Goal: Communication & Community: Answer question/provide support

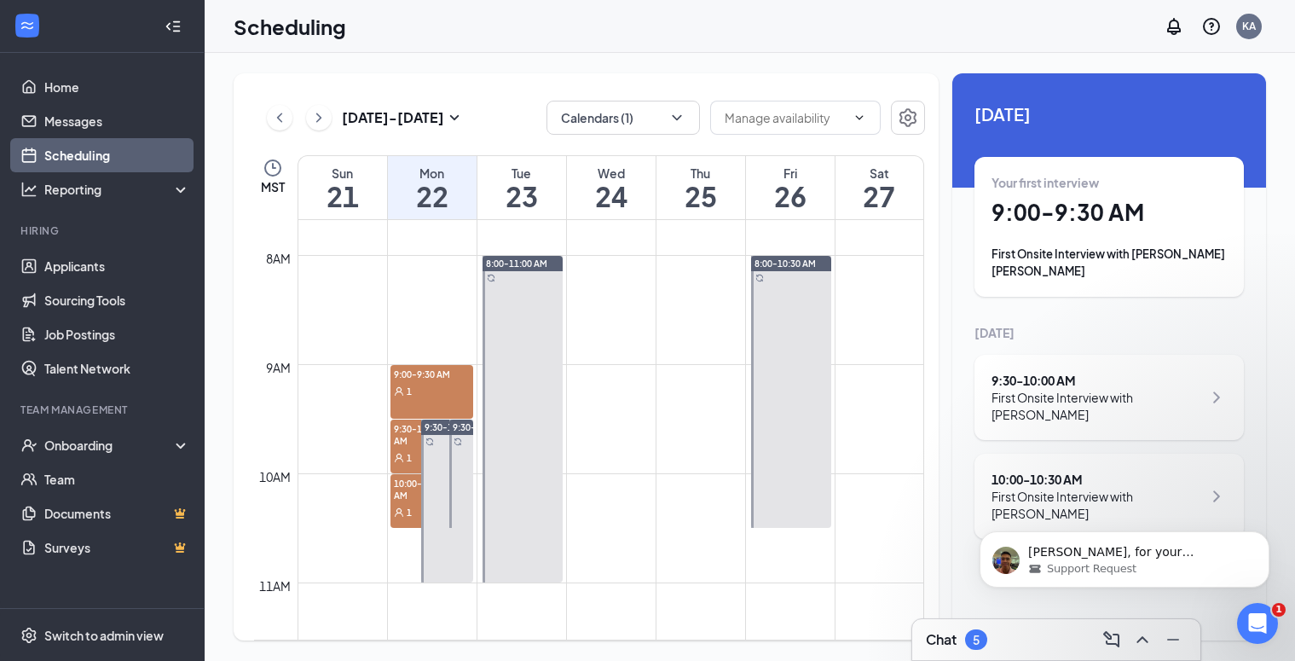
scroll to position [451, 0]
click at [1078, 565] on span "Support Request" at bounding box center [1092, 568] width 90 height 15
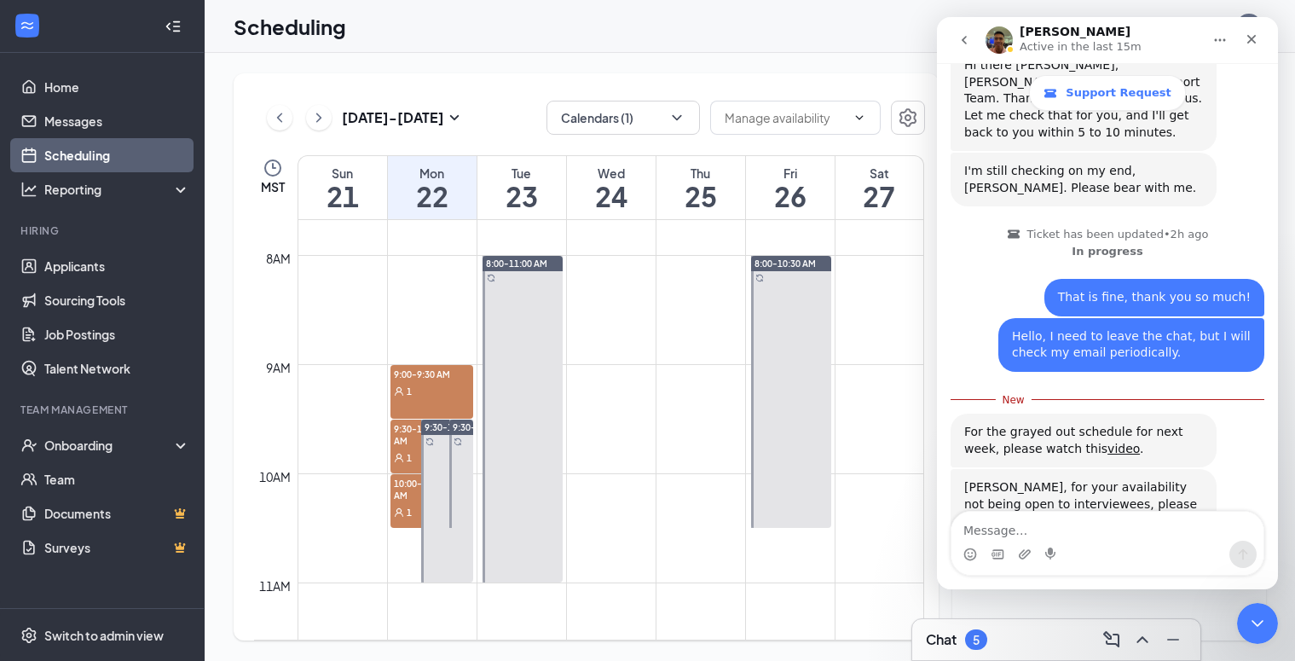
scroll to position [479, 0]
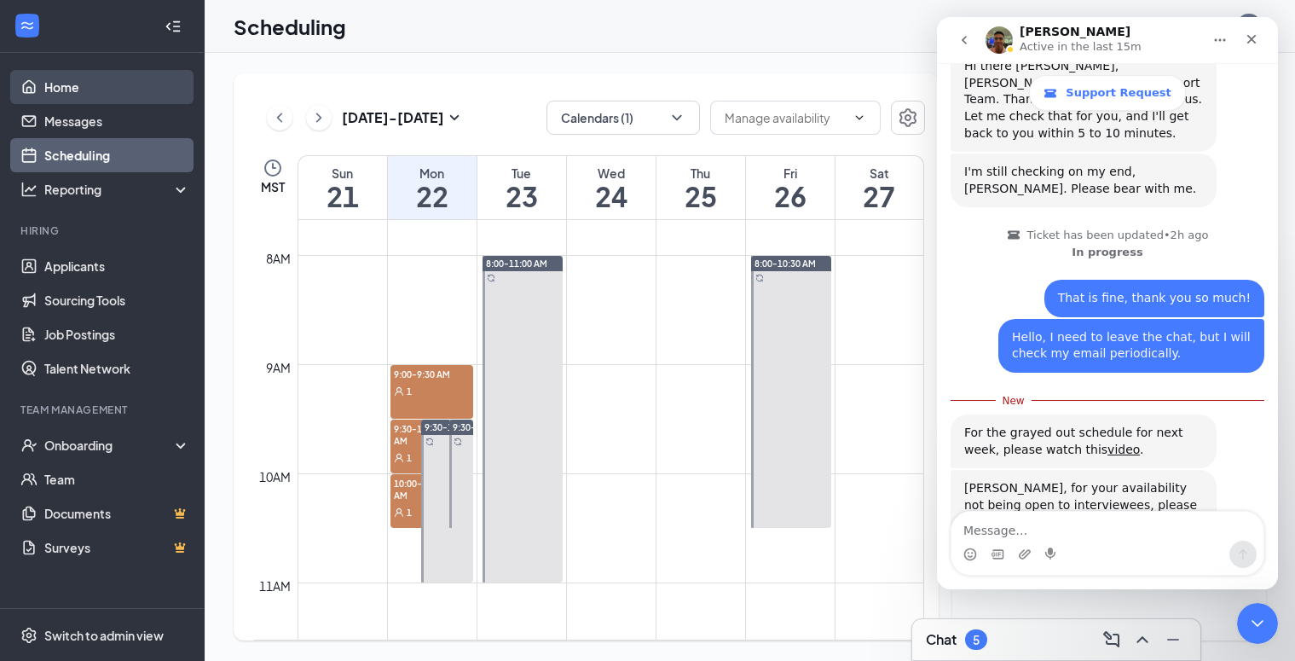
click at [54, 84] on link "Home" at bounding box center [117, 87] width 146 height 34
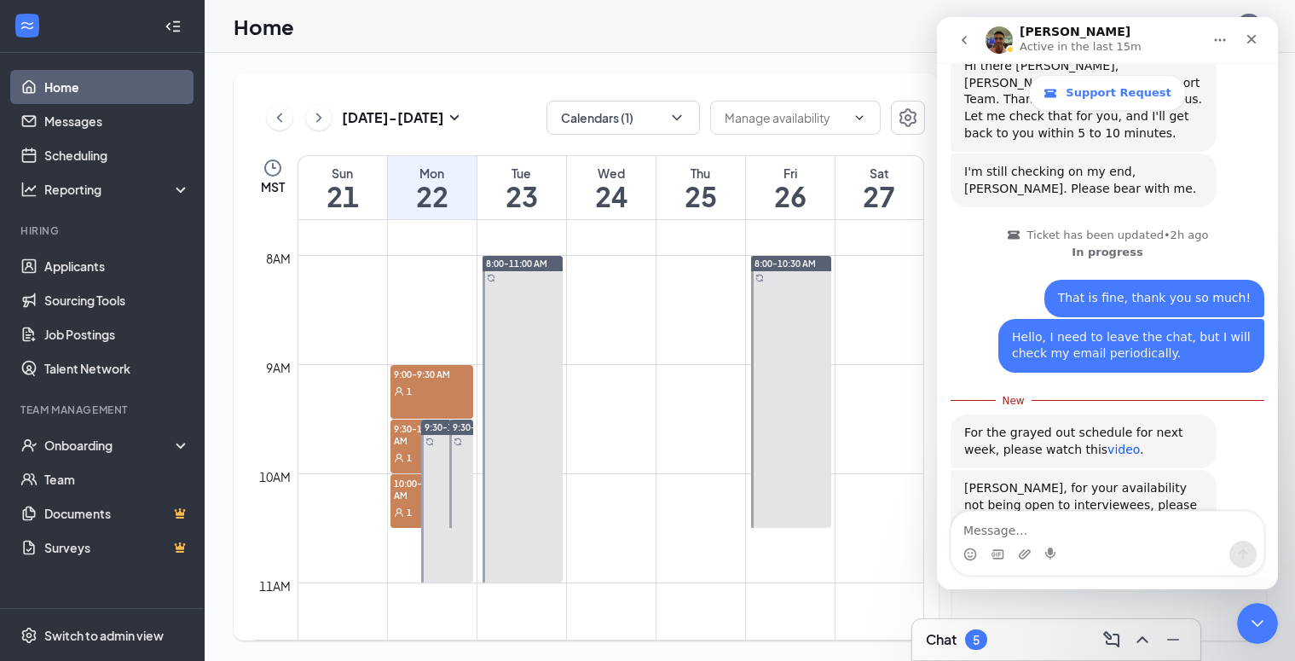
click at [1108, 443] on link "video" at bounding box center [1124, 450] width 32 height 14
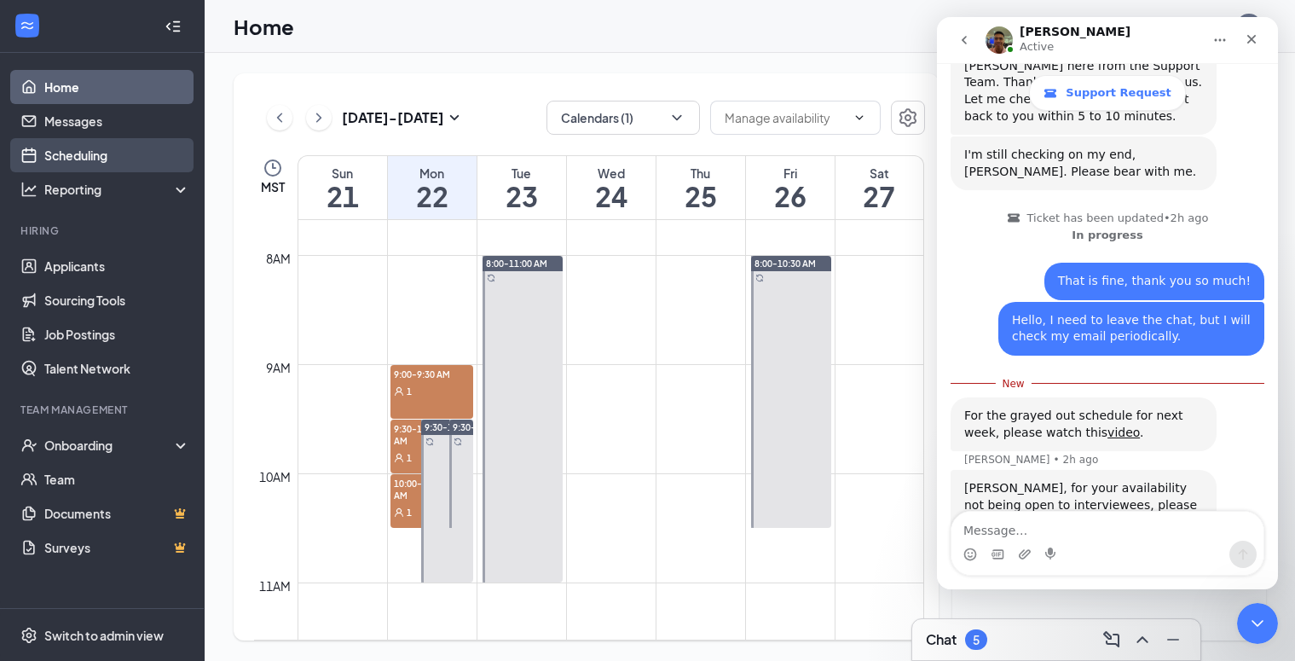
click at [86, 146] on link "Scheduling" at bounding box center [117, 155] width 146 height 34
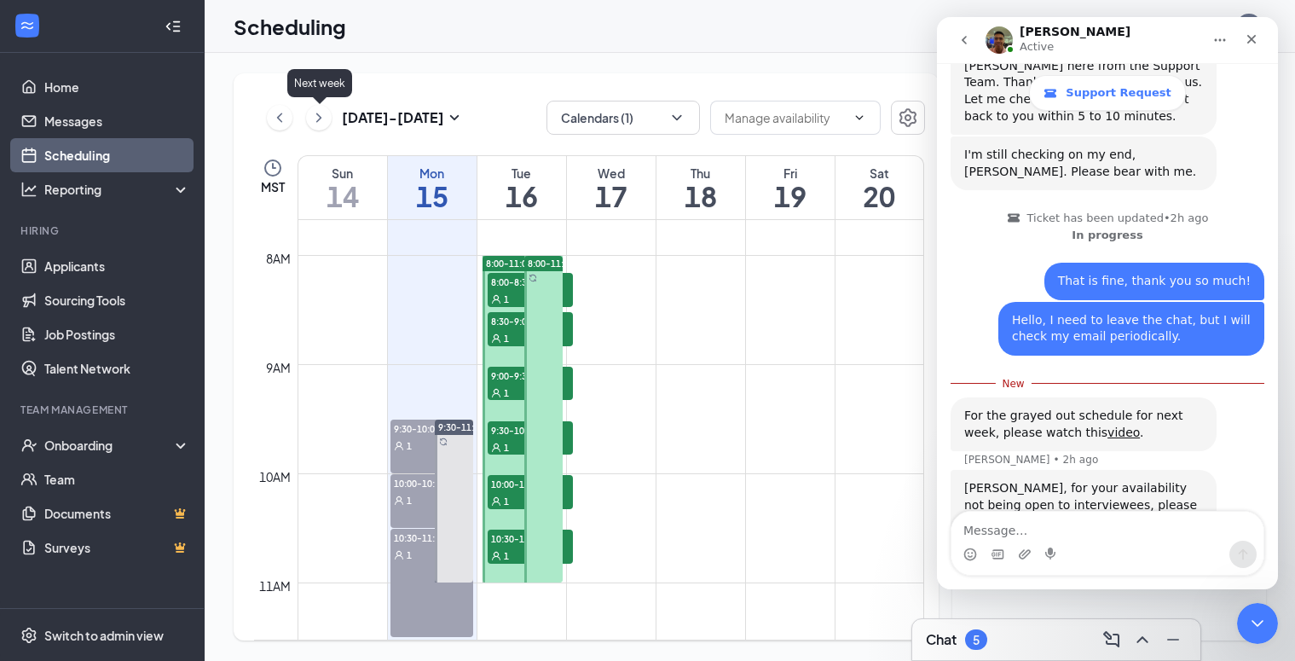
click at [316, 118] on icon "ChevronRight" at bounding box center [318, 117] width 17 height 20
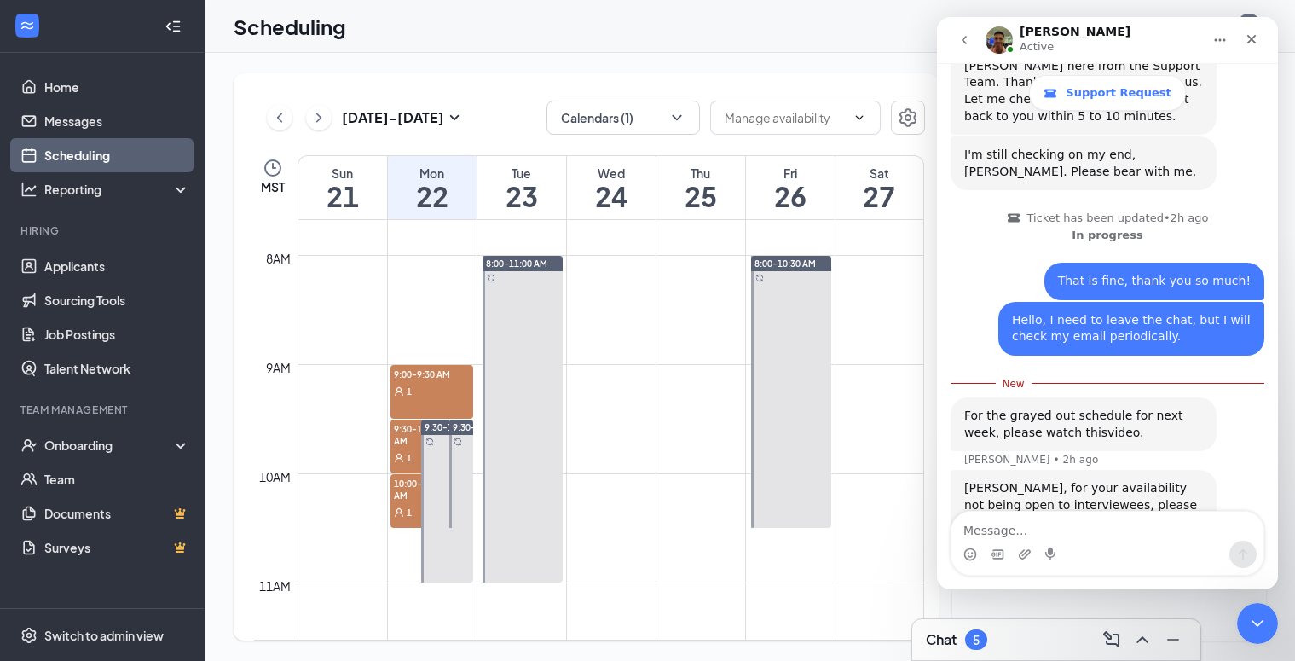
click at [1214, 37] on icon "Home" at bounding box center [1221, 40] width 14 height 14
click at [1254, 617] on icon "Close Intercom Messenger" at bounding box center [1255, 621] width 20 height 20
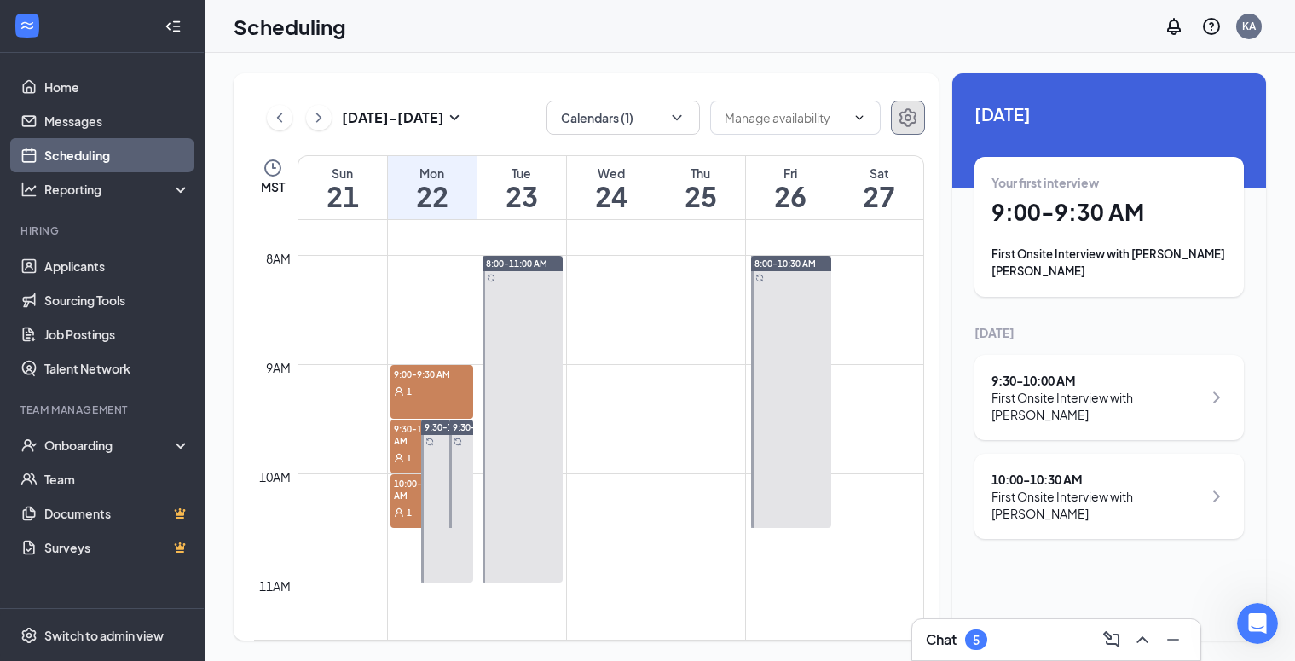
click at [915, 120] on icon "Settings" at bounding box center [908, 117] width 17 height 19
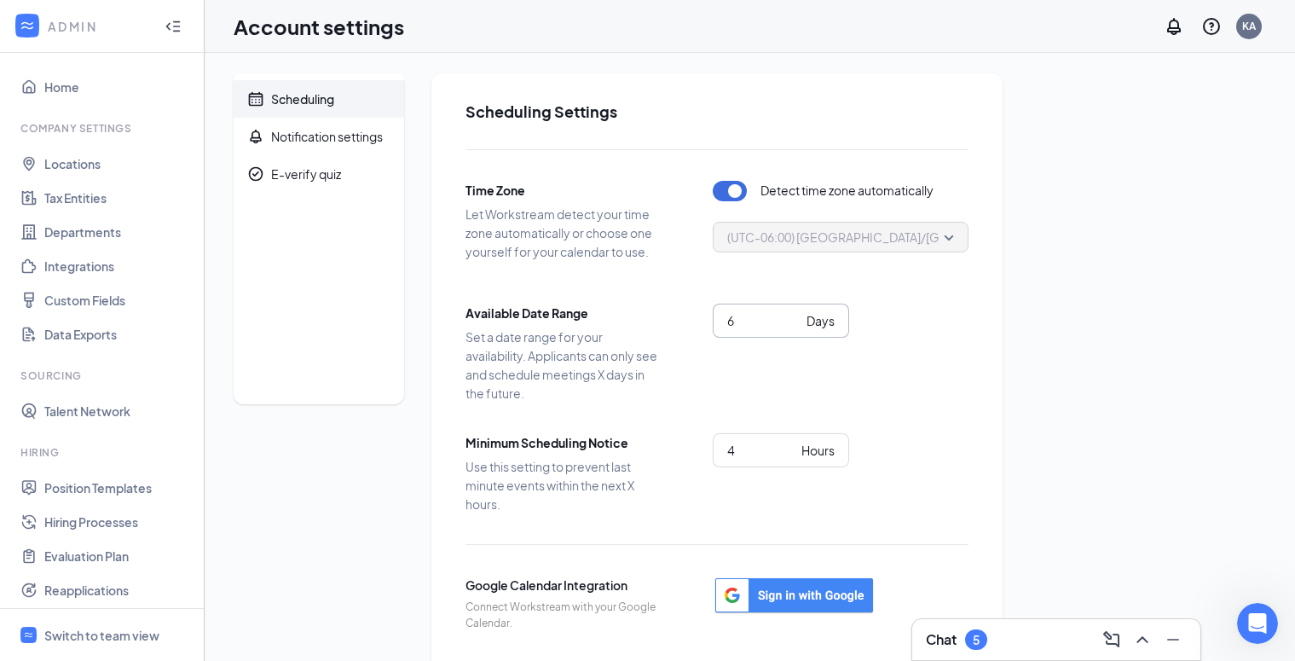
click at [751, 323] on input "6" at bounding box center [763, 320] width 72 height 19
click at [795, 314] on input "7" at bounding box center [763, 320] width 72 height 19
click at [795, 314] on input "8" at bounding box center [763, 320] width 72 height 19
click at [795, 314] on input "9" at bounding box center [763, 320] width 72 height 19
type input "10"
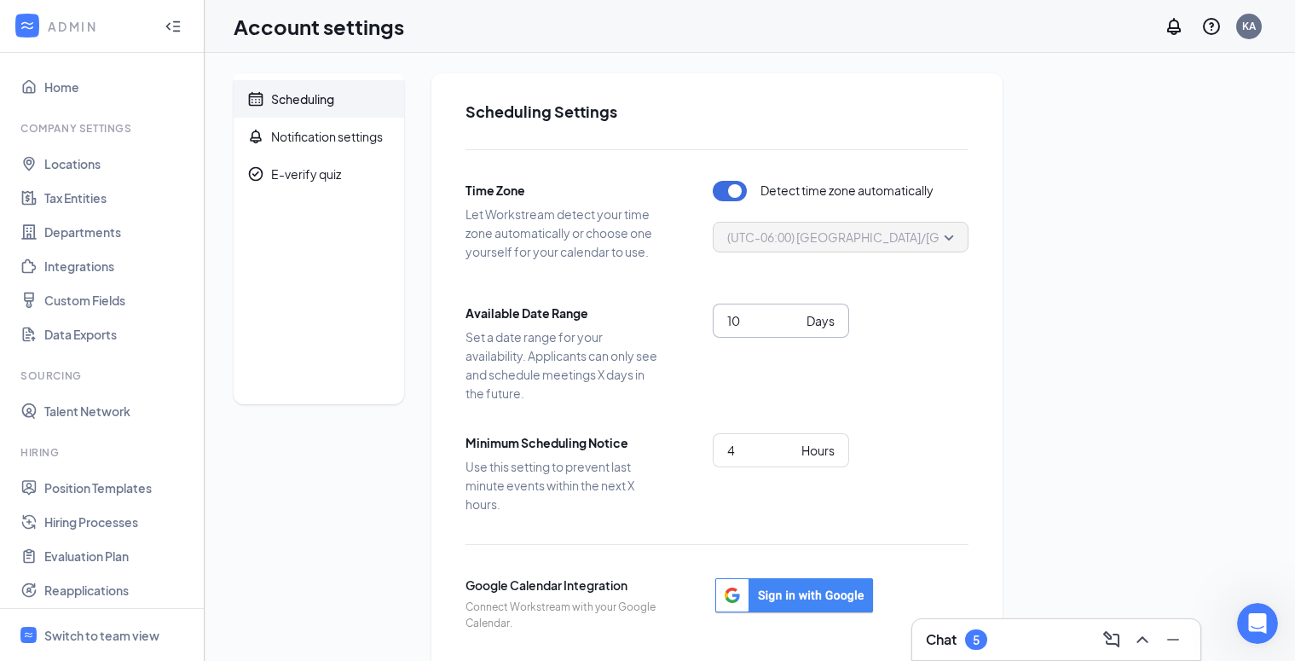
click at [795, 314] on input "10" at bounding box center [763, 320] width 72 height 19
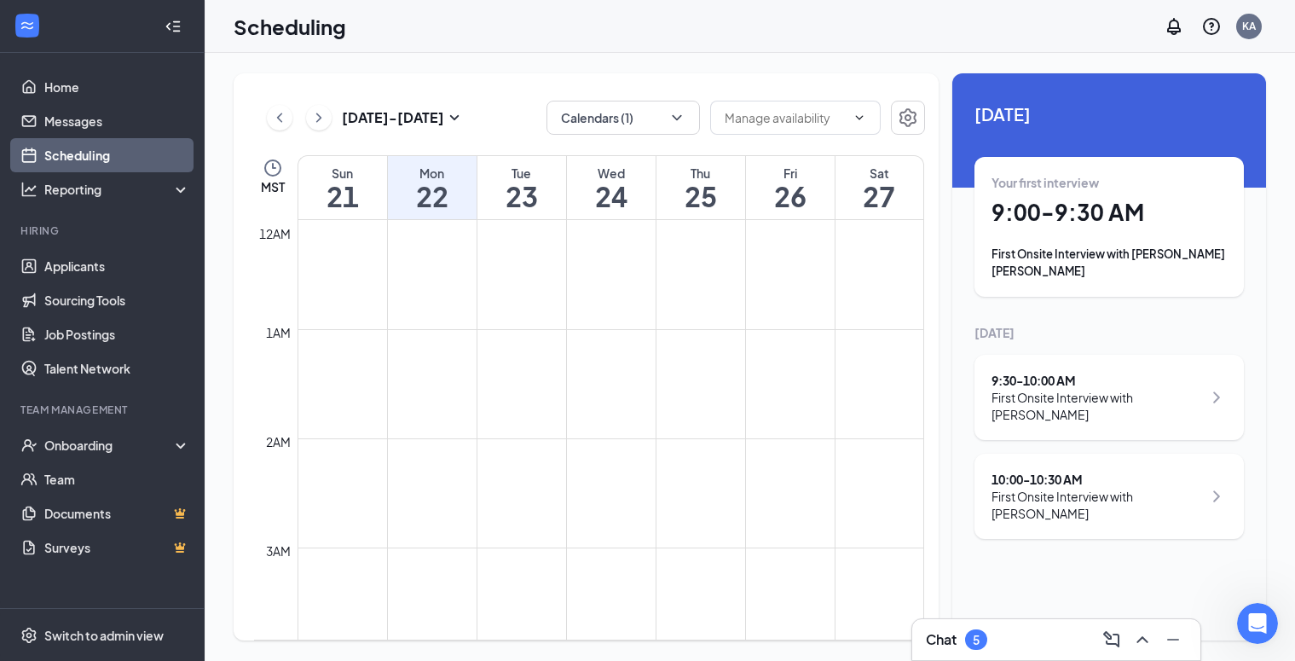
scroll to position [838, 0]
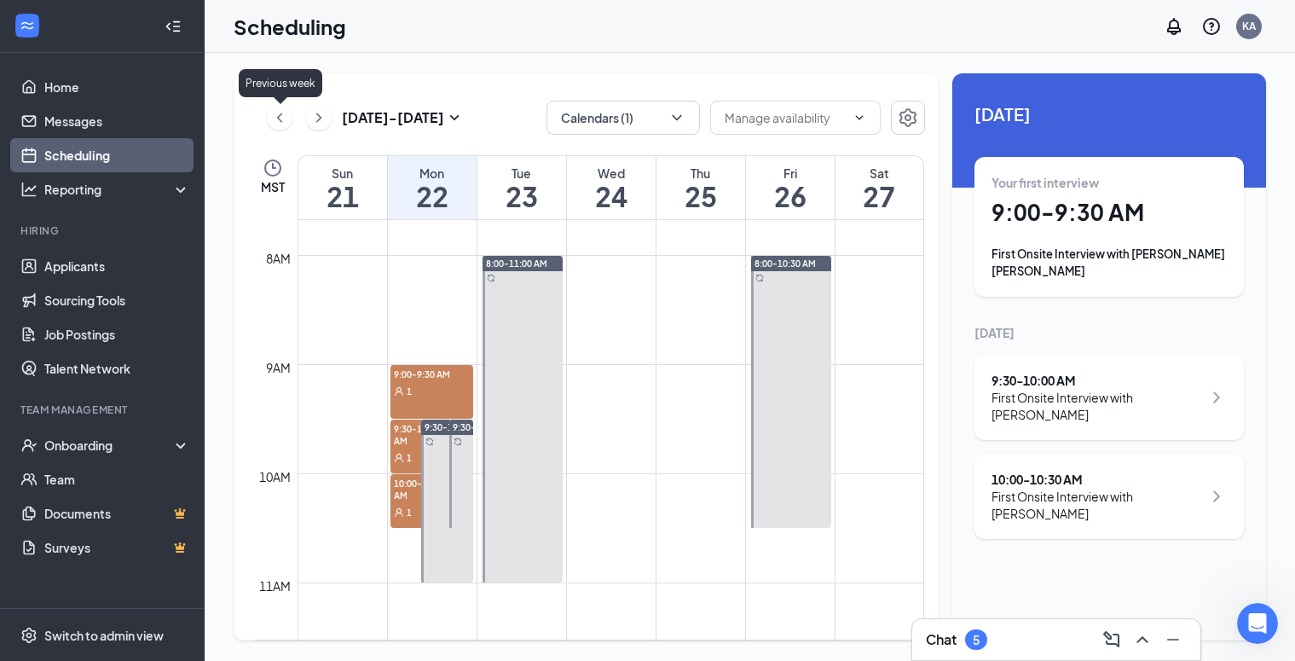
click at [281, 120] on icon "ChevronLeft" at bounding box center [279, 117] width 17 height 20
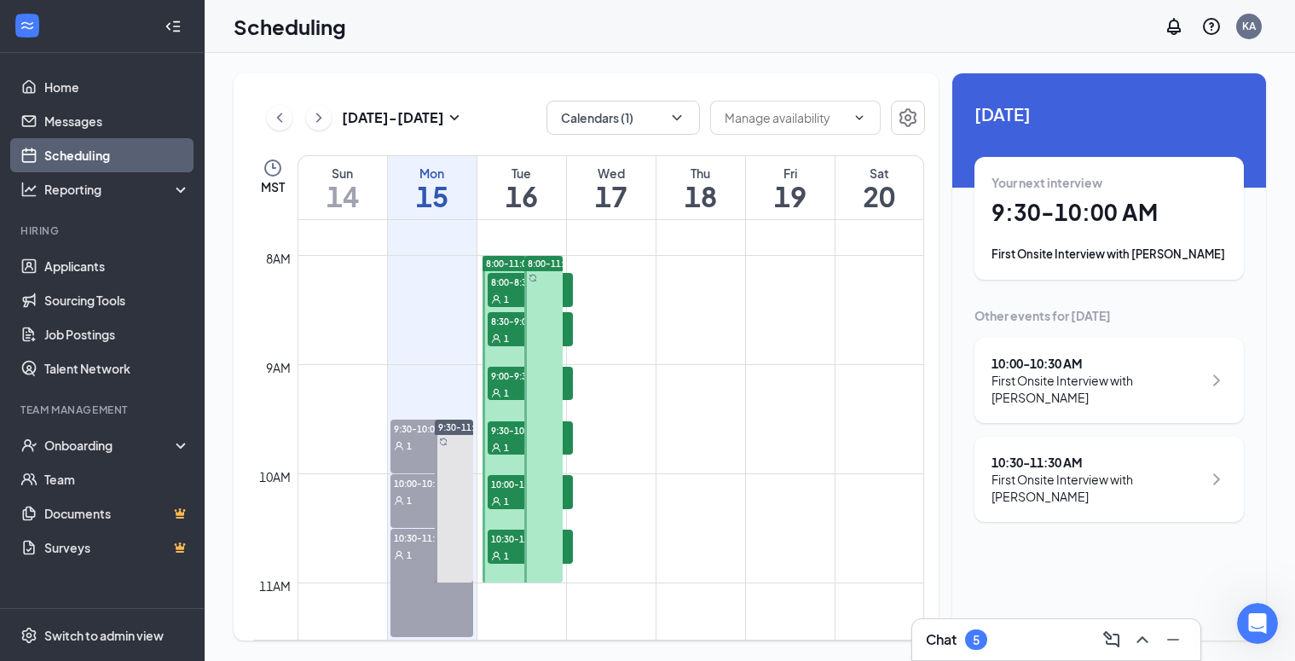
click at [327, 114] on button at bounding box center [319, 118] width 26 height 26
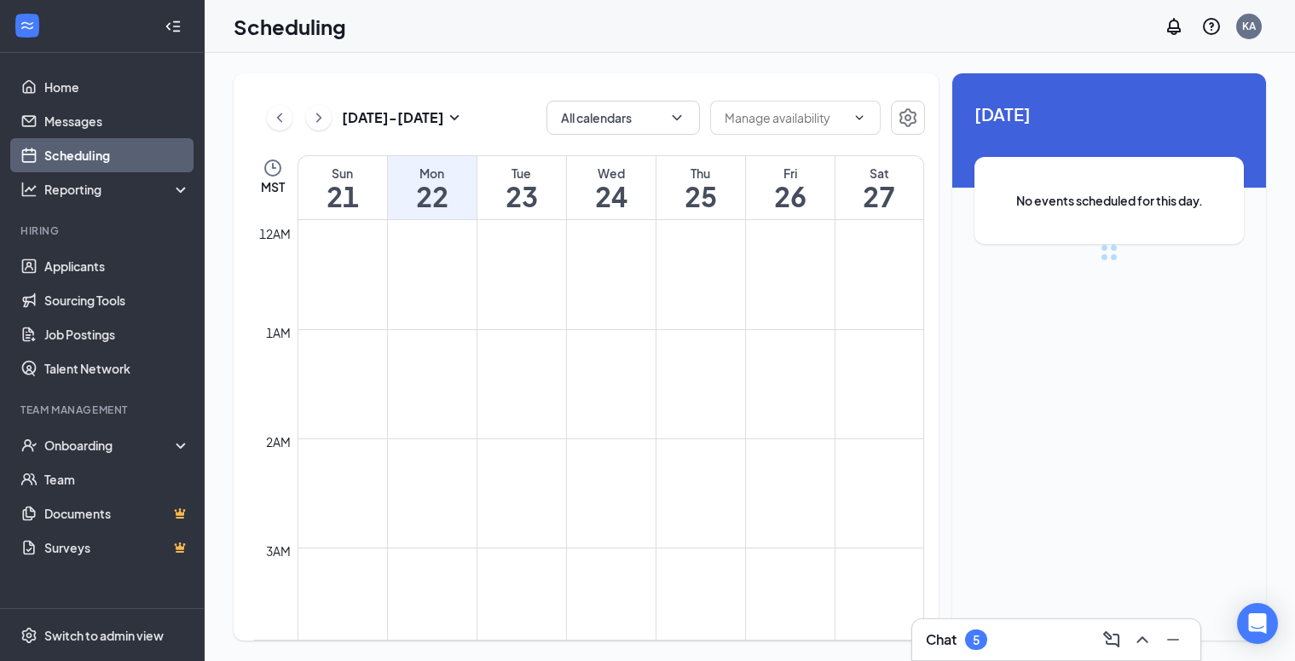
scroll to position [838, 0]
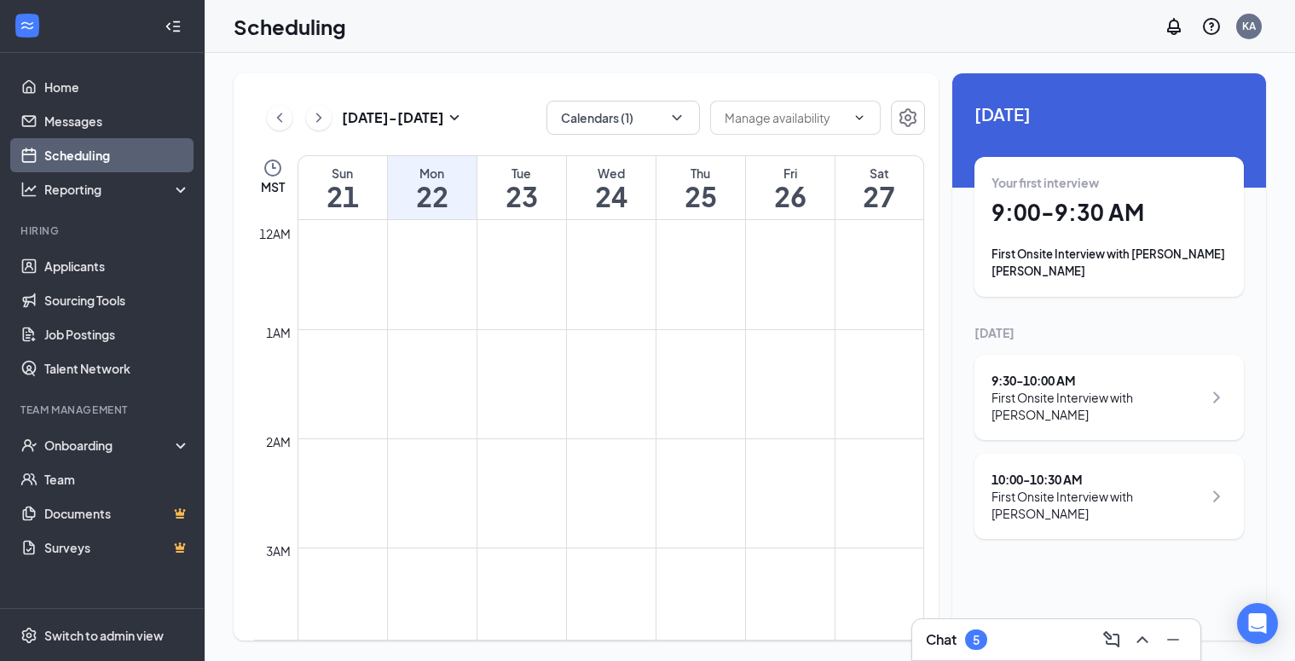
scroll to position [838, 0]
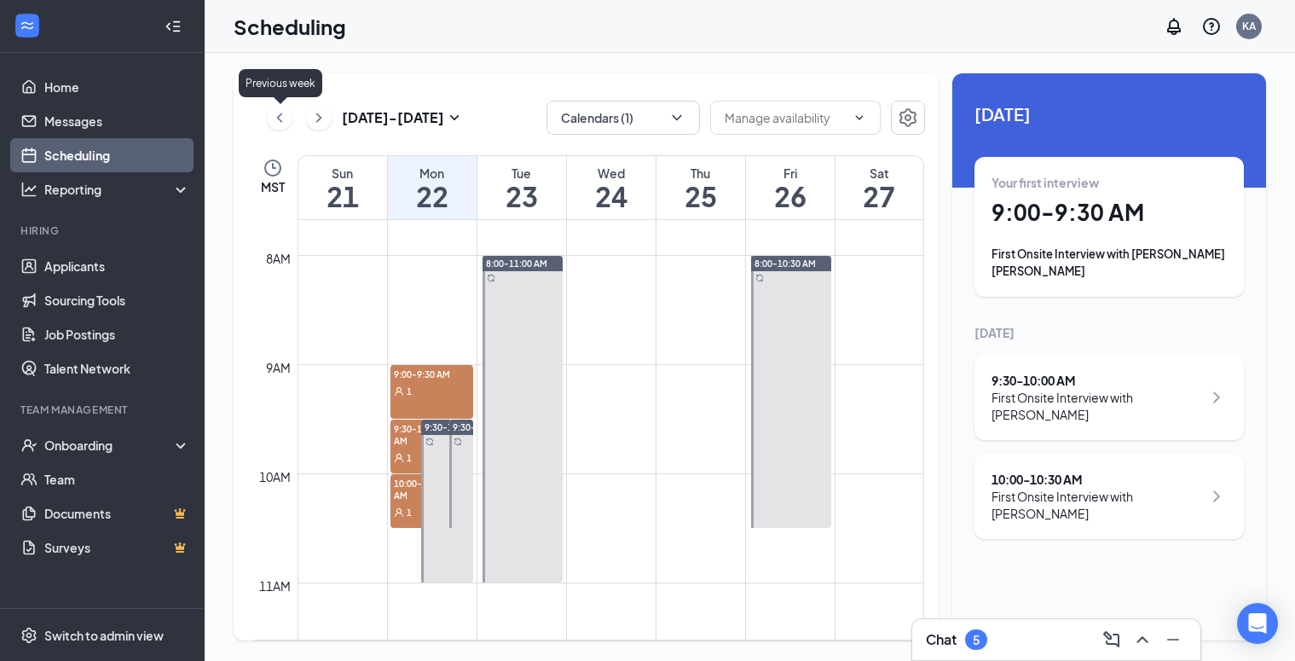
click at [281, 114] on icon "ChevronLeft" at bounding box center [279, 117] width 5 height 9
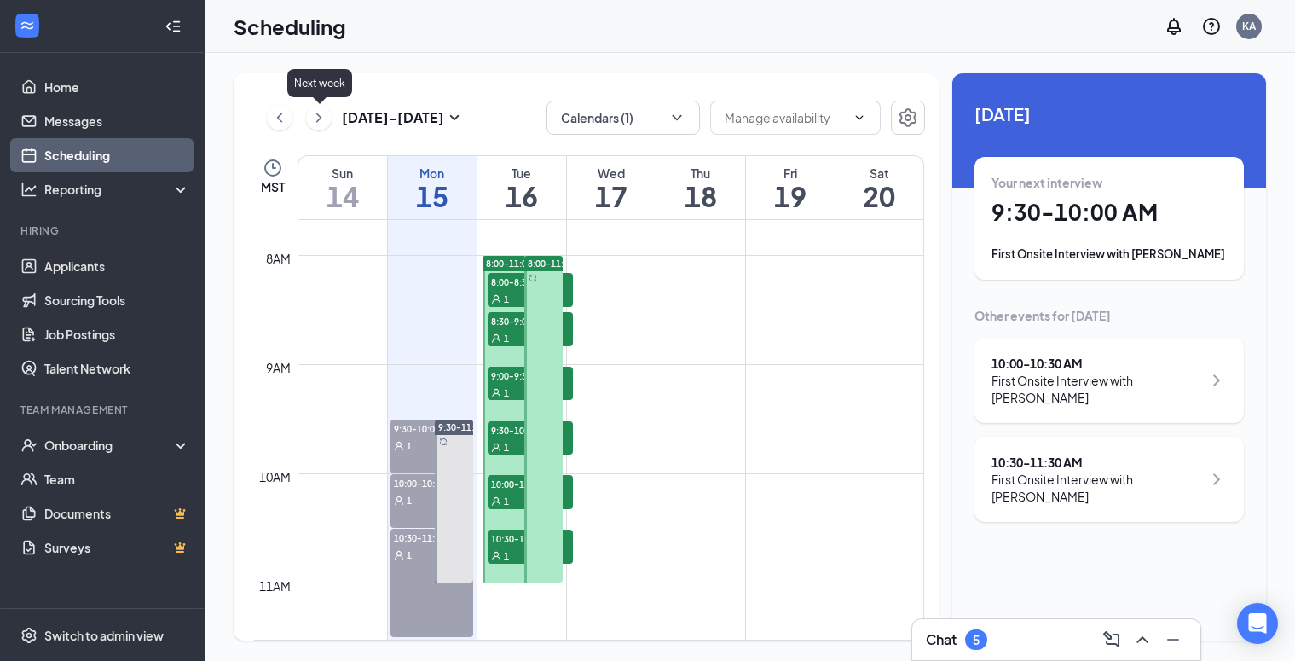
click at [321, 118] on icon "ChevronRight" at bounding box center [318, 117] width 5 height 9
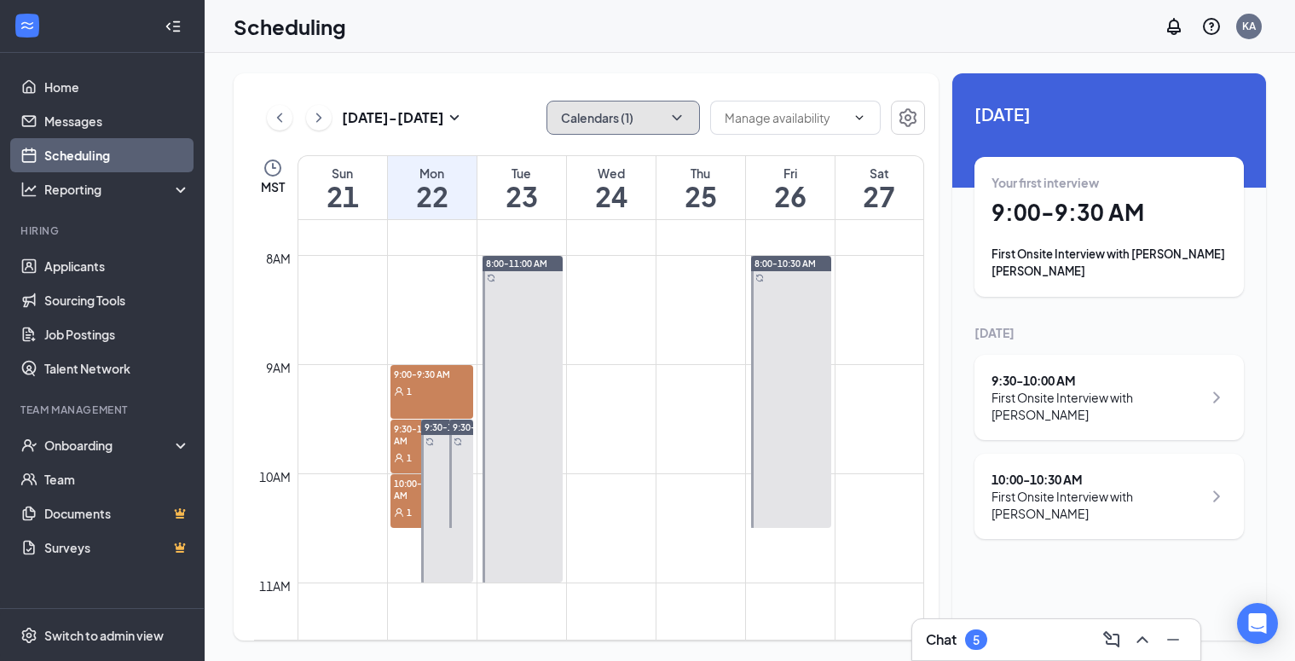
click at [681, 121] on icon "ChevronDown" at bounding box center [677, 117] width 17 height 17
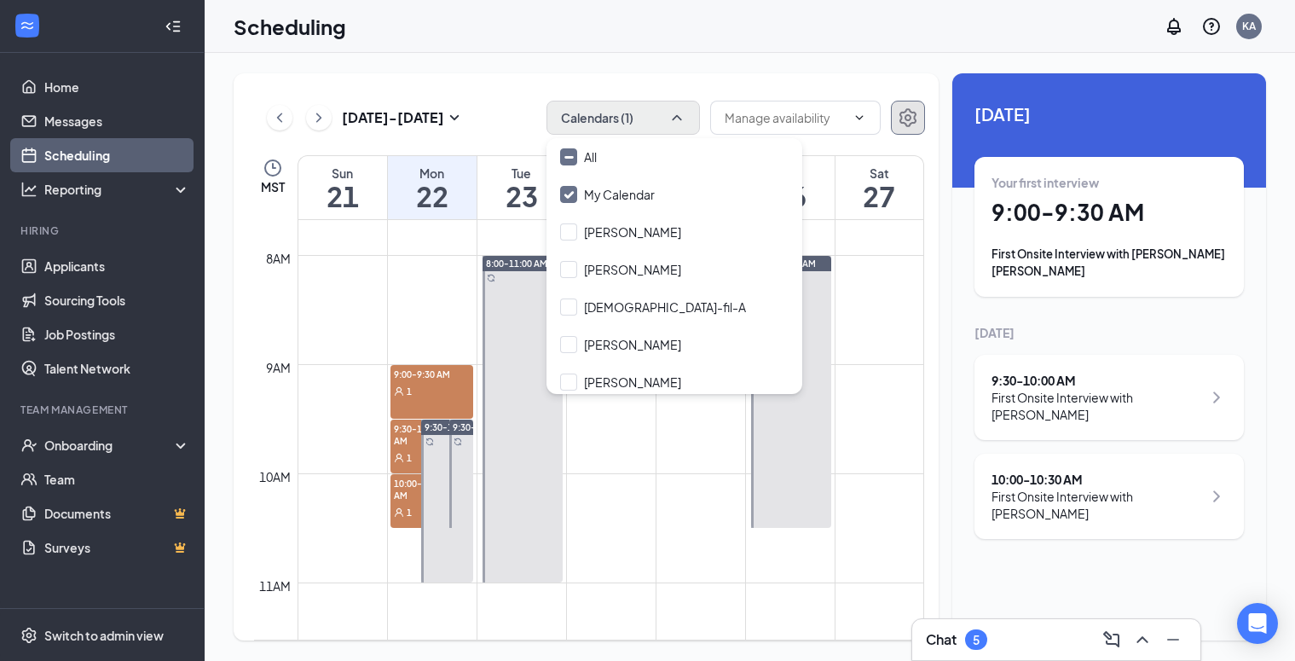
click at [910, 112] on icon "Settings" at bounding box center [908, 117] width 17 height 19
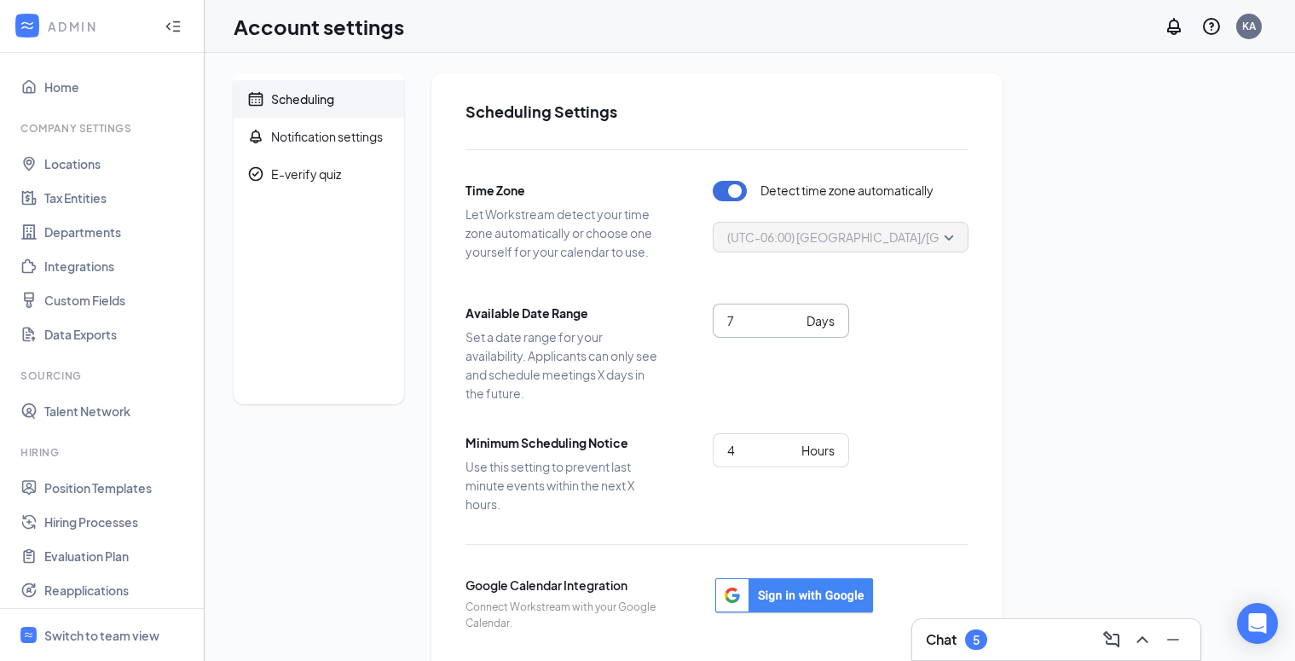
click at [793, 317] on input "7" at bounding box center [763, 320] width 72 height 19
click at [793, 317] on input "8" at bounding box center [763, 320] width 72 height 19
click at [793, 317] on input "9" at bounding box center [763, 320] width 72 height 19
click at [793, 317] on input "10" at bounding box center [763, 320] width 72 height 19
click at [793, 317] on input "11" at bounding box center [763, 320] width 72 height 19
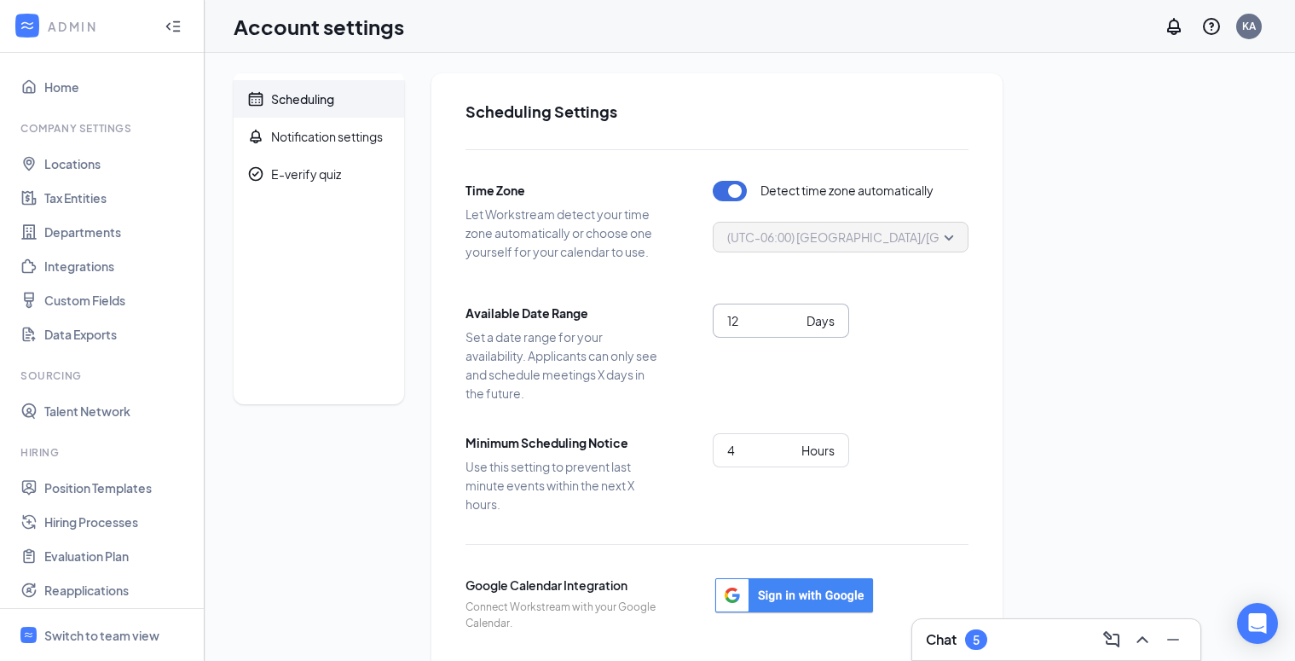
click at [793, 317] on input "12" at bounding box center [763, 320] width 72 height 19
click at [793, 317] on input "13" at bounding box center [763, 320] width 72 height 19
click at [793, 317] on input "14" at bounding box center [763, 320] width 72 height 19
click at [793, 317] on input "15" at bounding box center [763, 320] width 72 height 19
click at [793, 317] on input "16" at bounding box center [763, 320] width 72 height 19
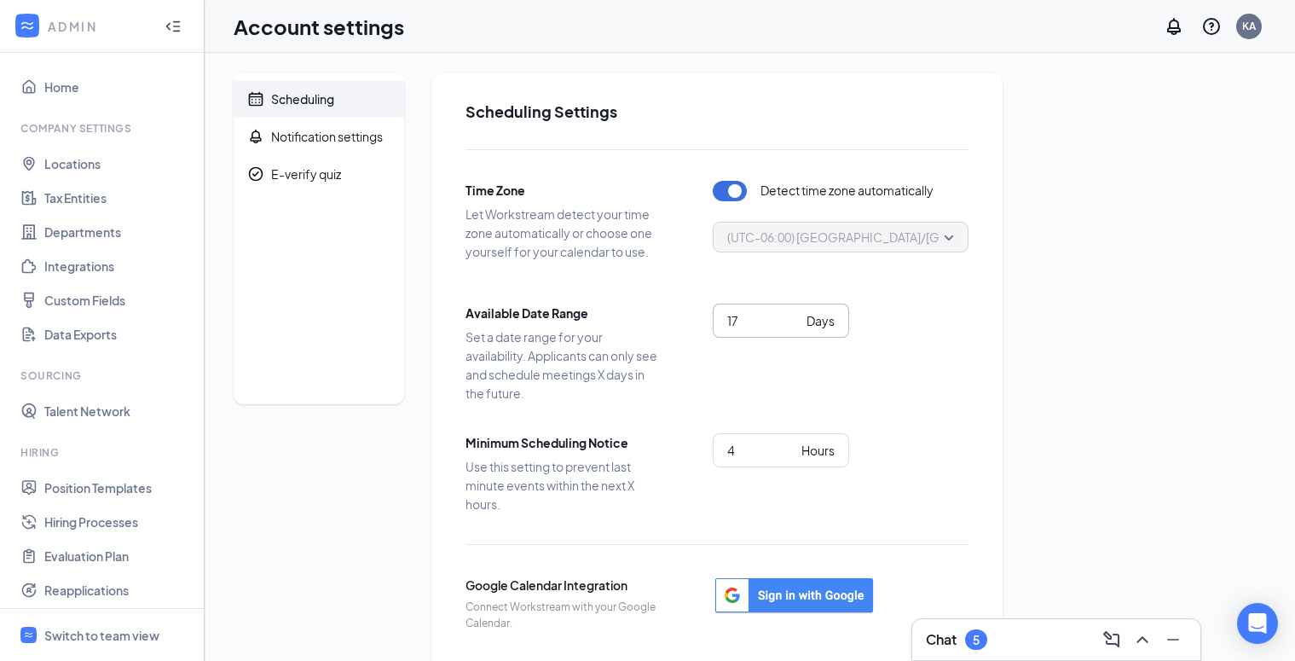
click at [793, 317] on input "17" at bounding box center [763, 320] width 72 height 19
click at [794, 325] on input "16" at bounding box center [763, 320] width 72 height 19
click at [794, 325] on input "15" at bounding box center [763, 320] width 72 height 19
click at [794, 325] on input "14" at bounding box center [763, 320] width 72 height 19
click at [794, 325] on input "13" at bounding box center [763, 320] width 72 height 19
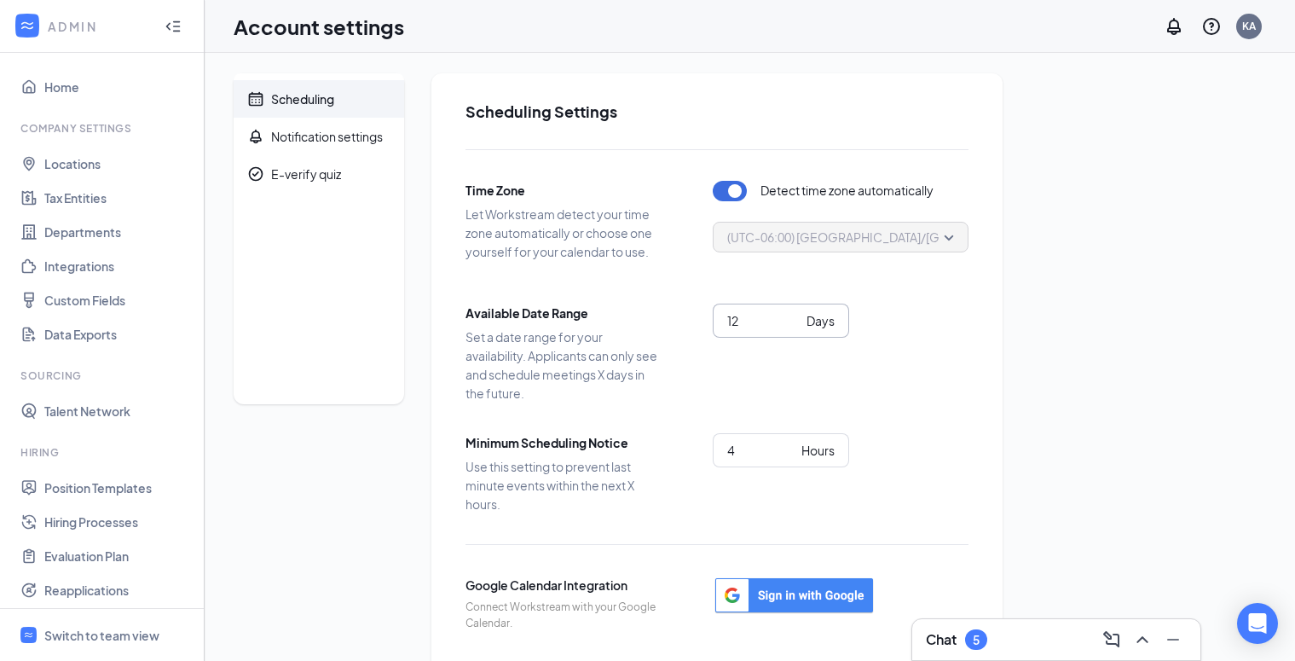
click at [794, 325] on input "12" at bounding box center [763, 320] width 72 height 19
click at [794, 325] on input "11" at bounding box center [763, 320] width 72 height 19
type input "10"
click at [794, 325] on input "10" at bounding box center [763, 320] width 72 height 19
click at [875, 369] on div "10 Days" at bounding box center [841, 343] width 256 height 78
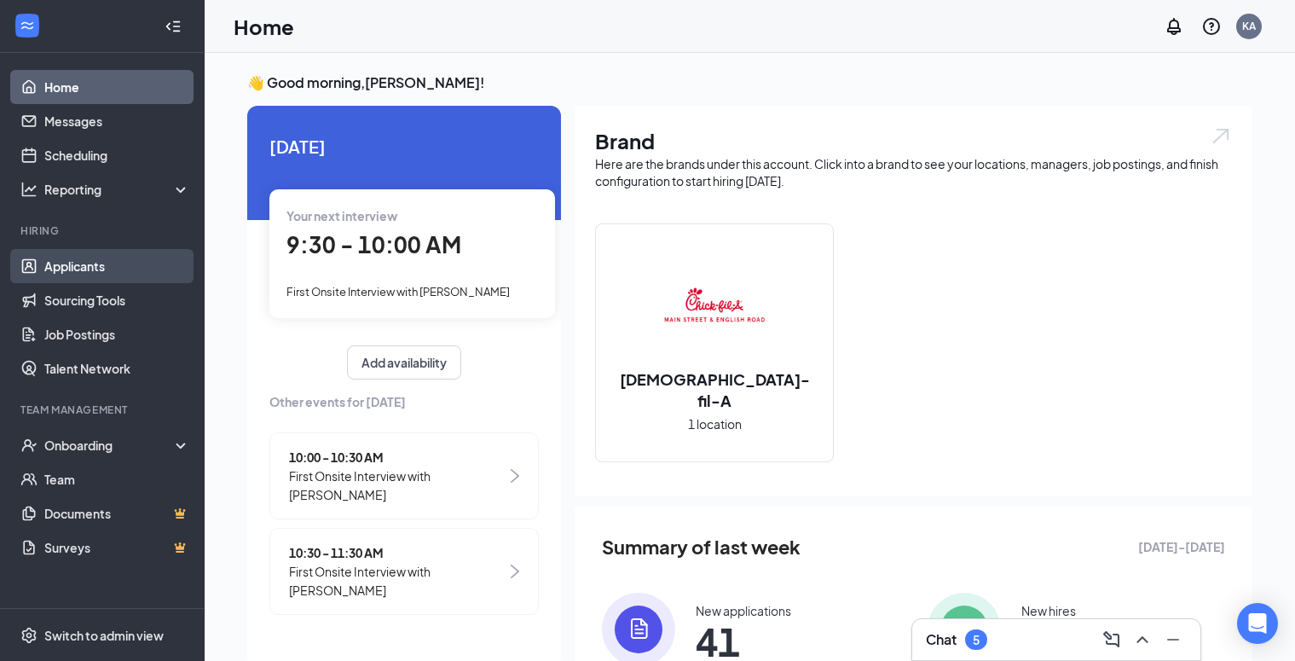
click at [78, 267] on link "Applicants" at bounding box center [117, 266] width 146 height 34
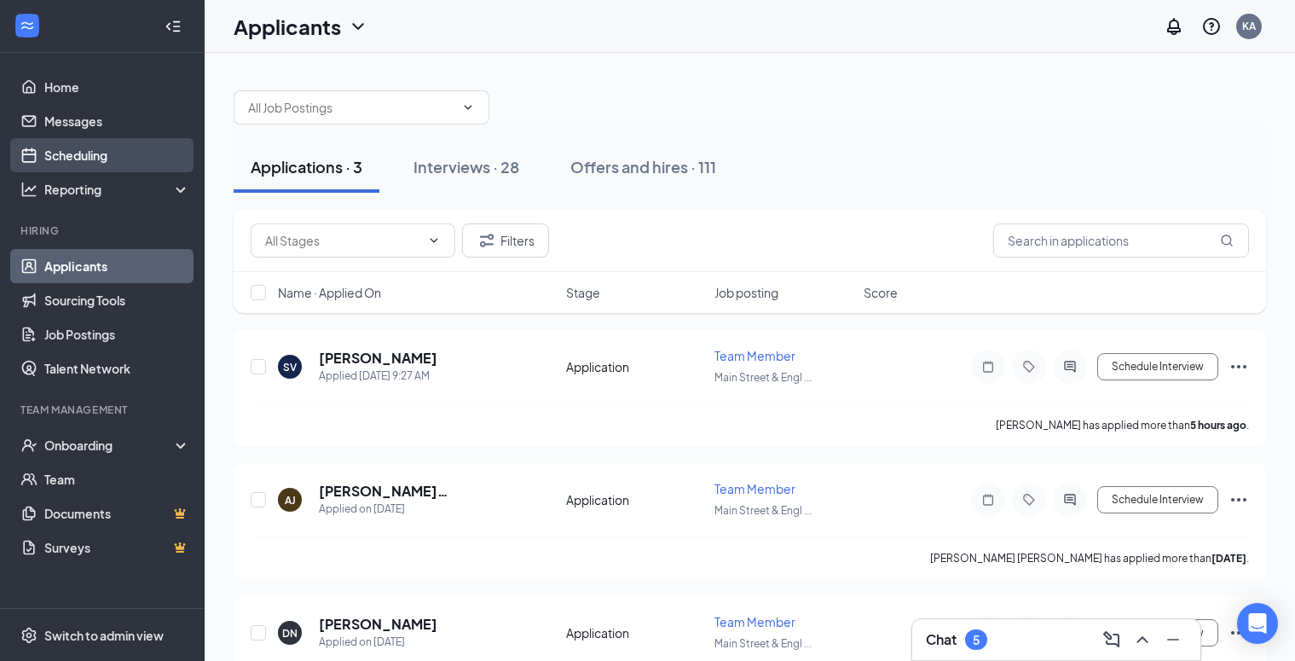
click at [106, 159] on link "Scheduling" at bounding box center [117, 155] width 146 height 34
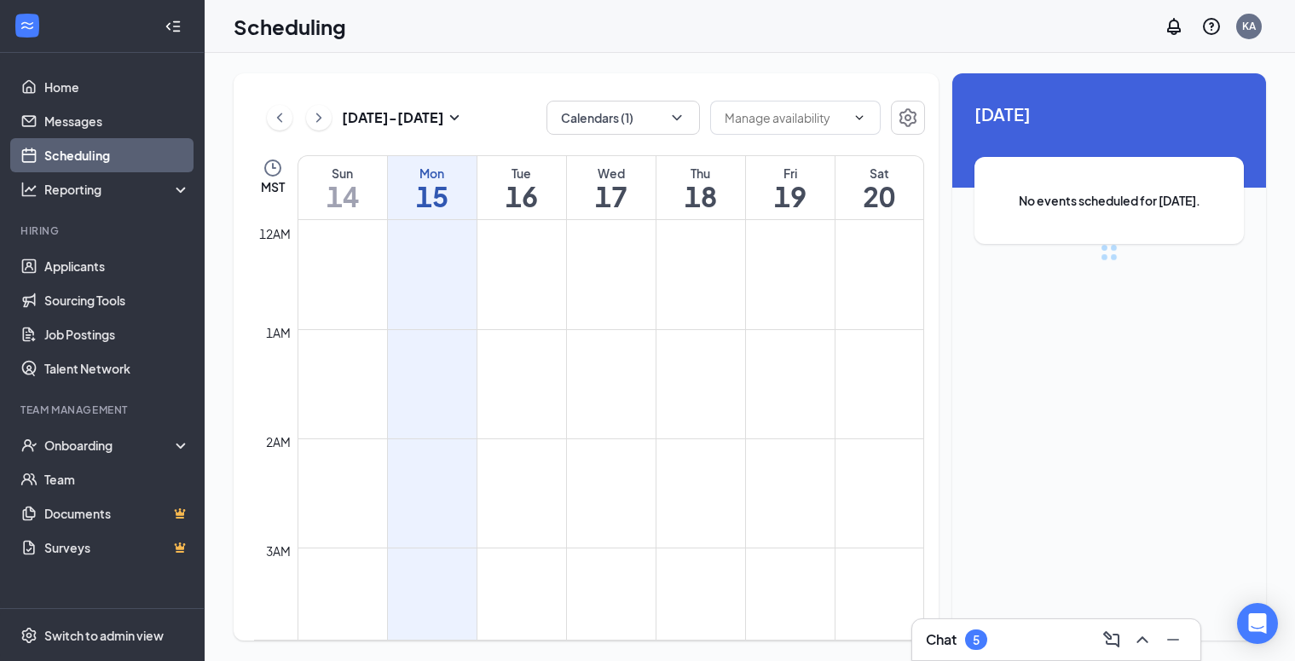
scroll to position [838, 0]
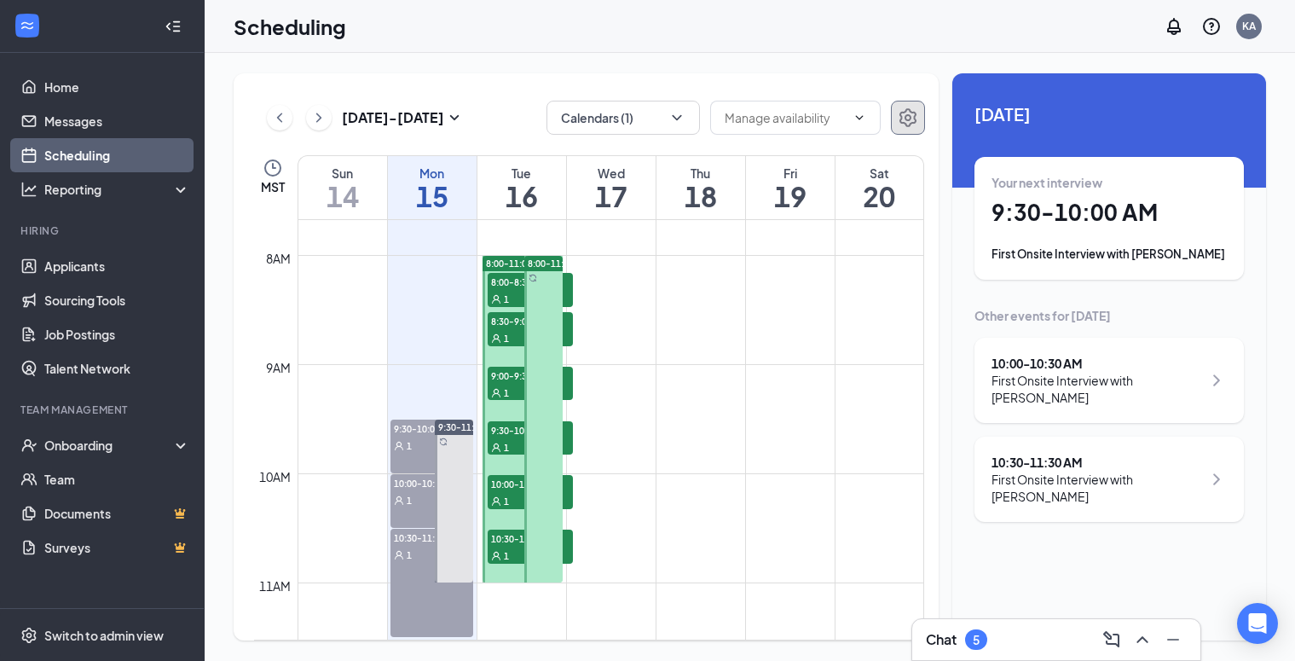
click at [920, 123] on button "button" at bounding box center [908, 118] width 34 height 34
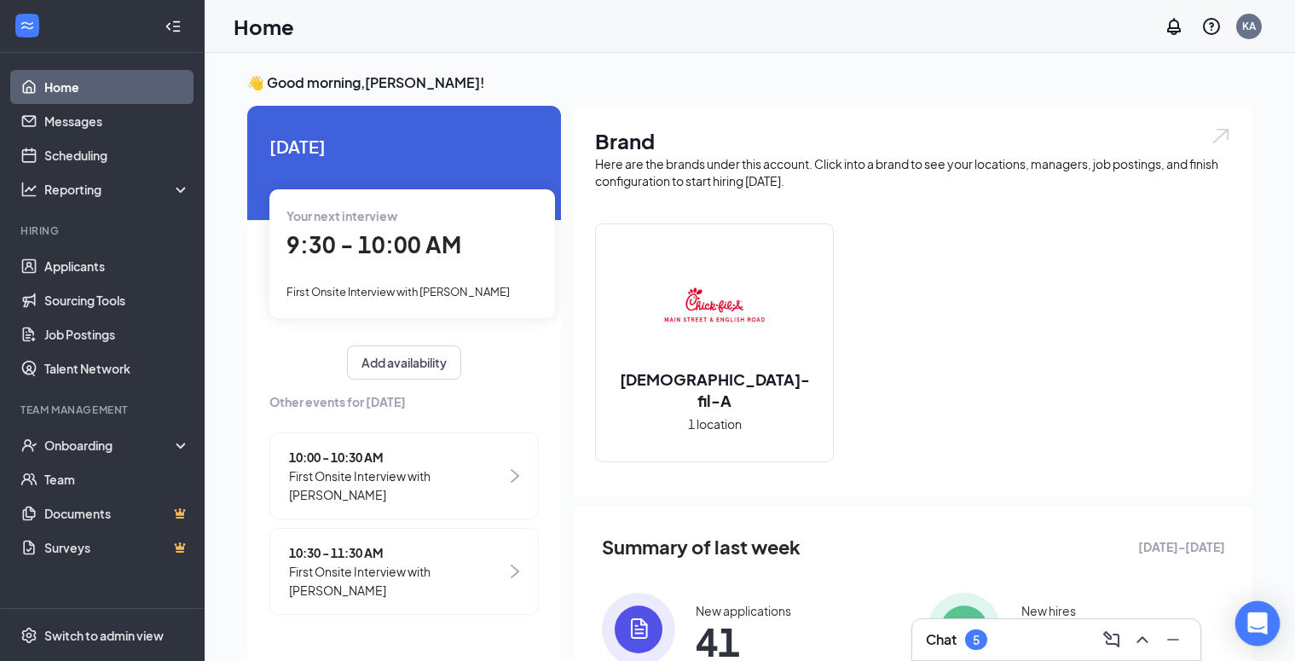
click at [1254, 617] on icon "Open Intercom Messenger" at bounding box center [1258, 623] width 20 height 22
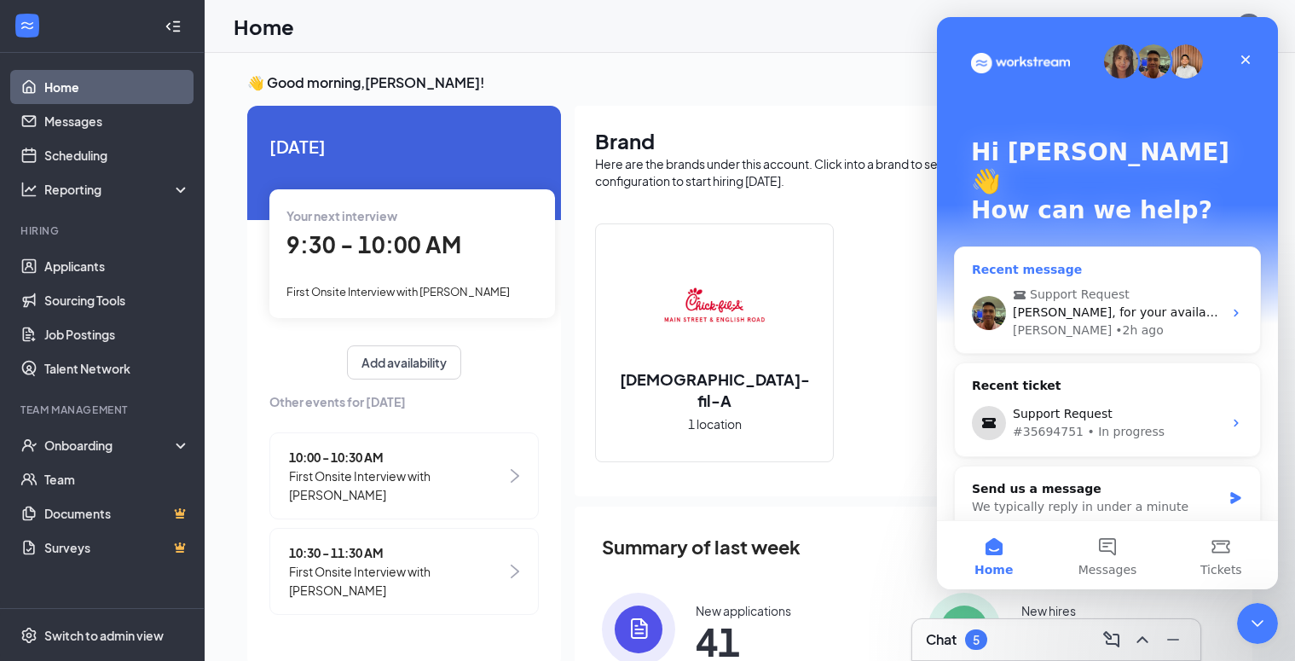
click at [1219, 286] on div "Support Request Katelyn, for your availability not being open to interviewees, …" at bounding box center [1118, 313] width 210 height 54
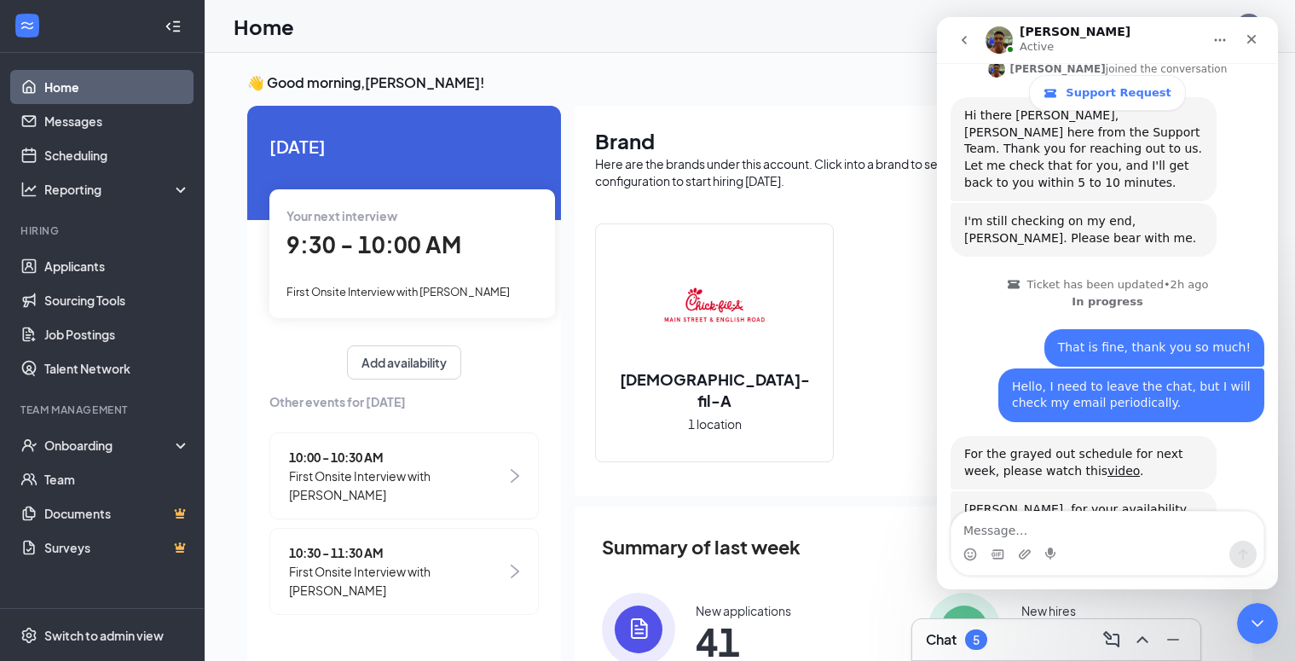
scroll to position [451, 0]
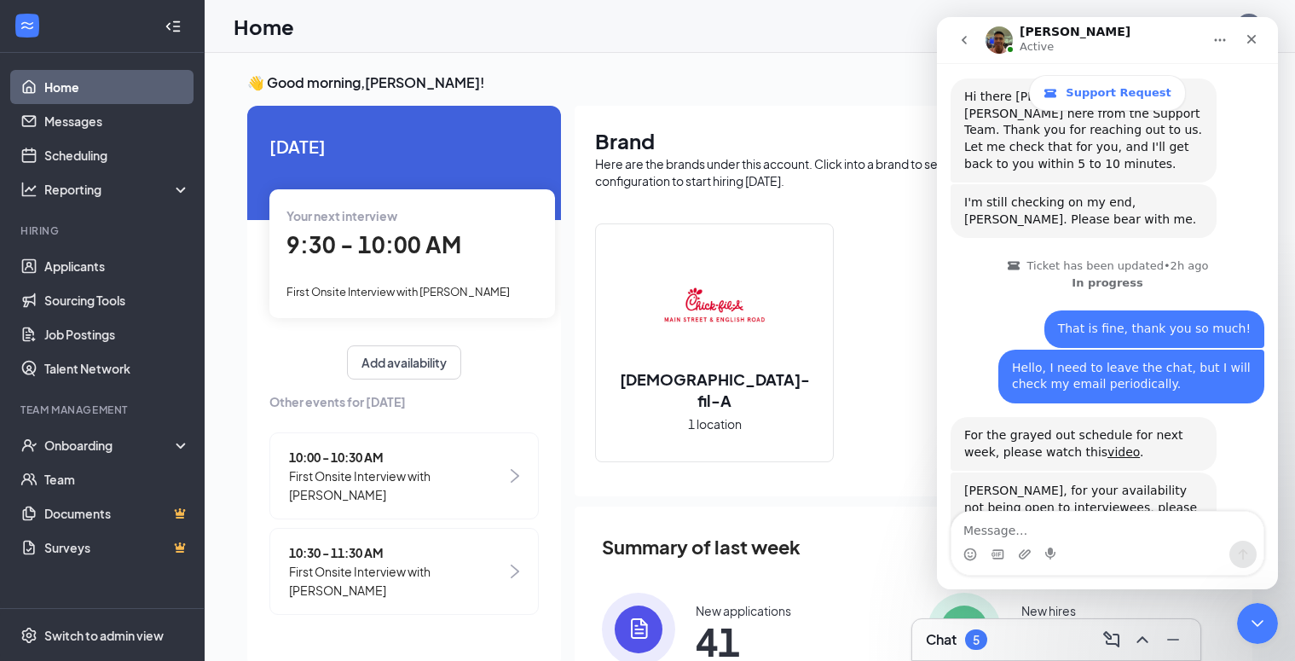
click at [1057, 517] on link "video" at bounding box center [1041, 524] width 32 height 14
click at [90, 153] on link "Scheduling" at bounding box center [117, 155] width 146 height 34
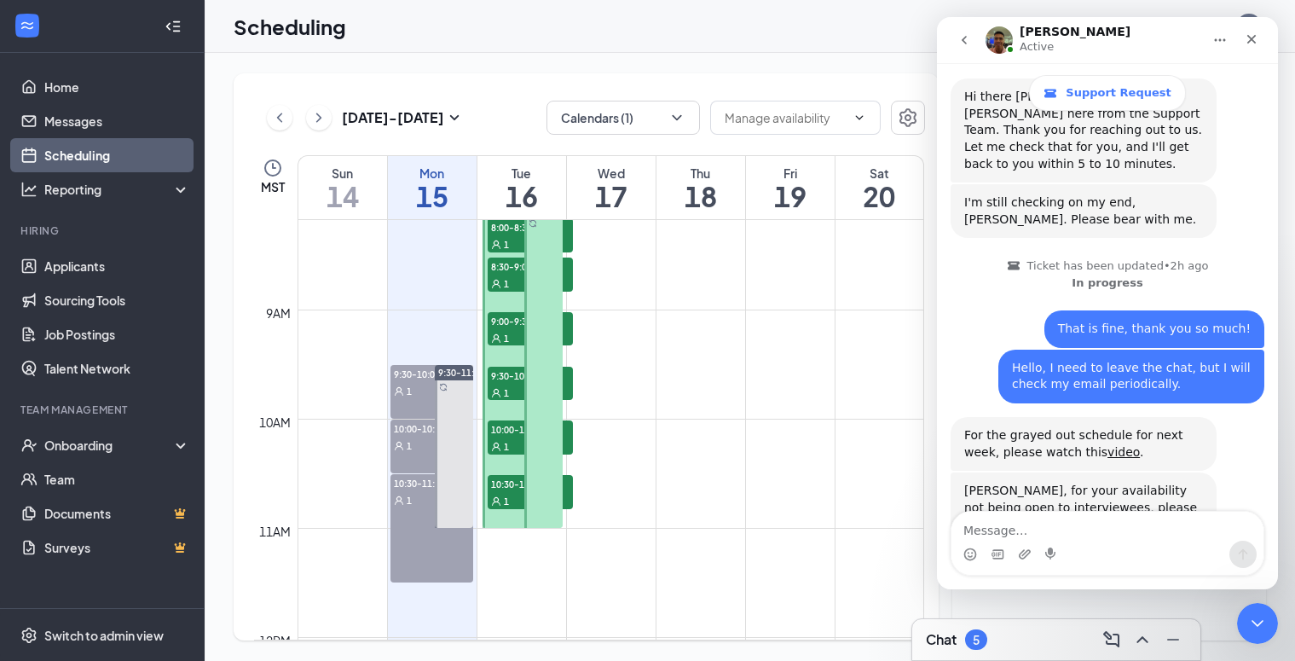
scroll to position [895, 0]
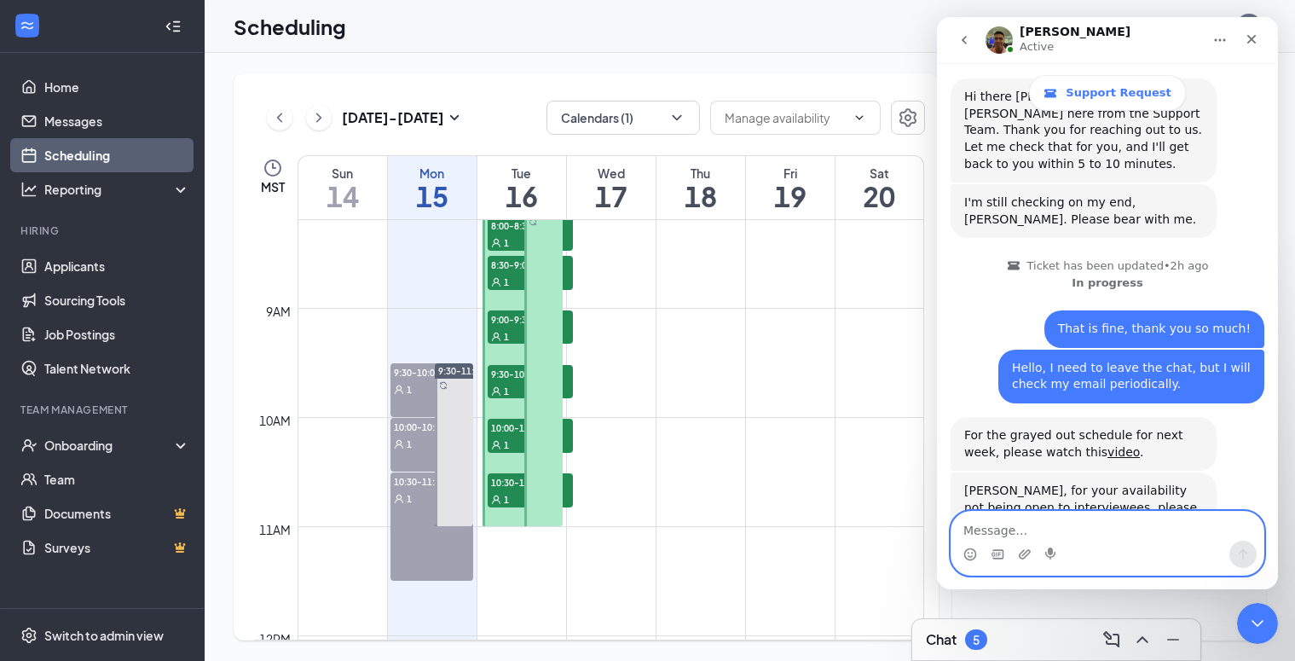
click at [994, 528] on textarea "Message…" at bounding box center [1108, 526] width 312 height 29
click at [1093, 102] on link "Support Request" at bounding box center [1107, 93] width 156 height 36
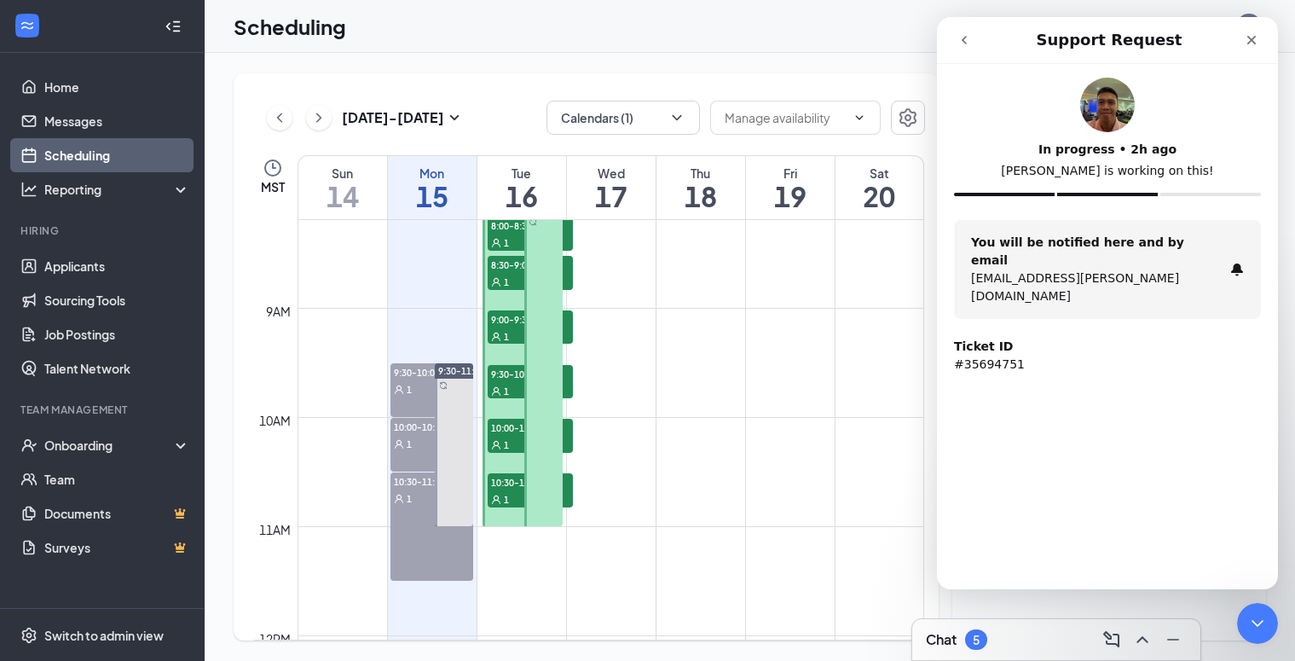
scroll to position [0, 0]
click at [962, 45] on icon "go back" at bounding box center [965, 40] width 14 height 14
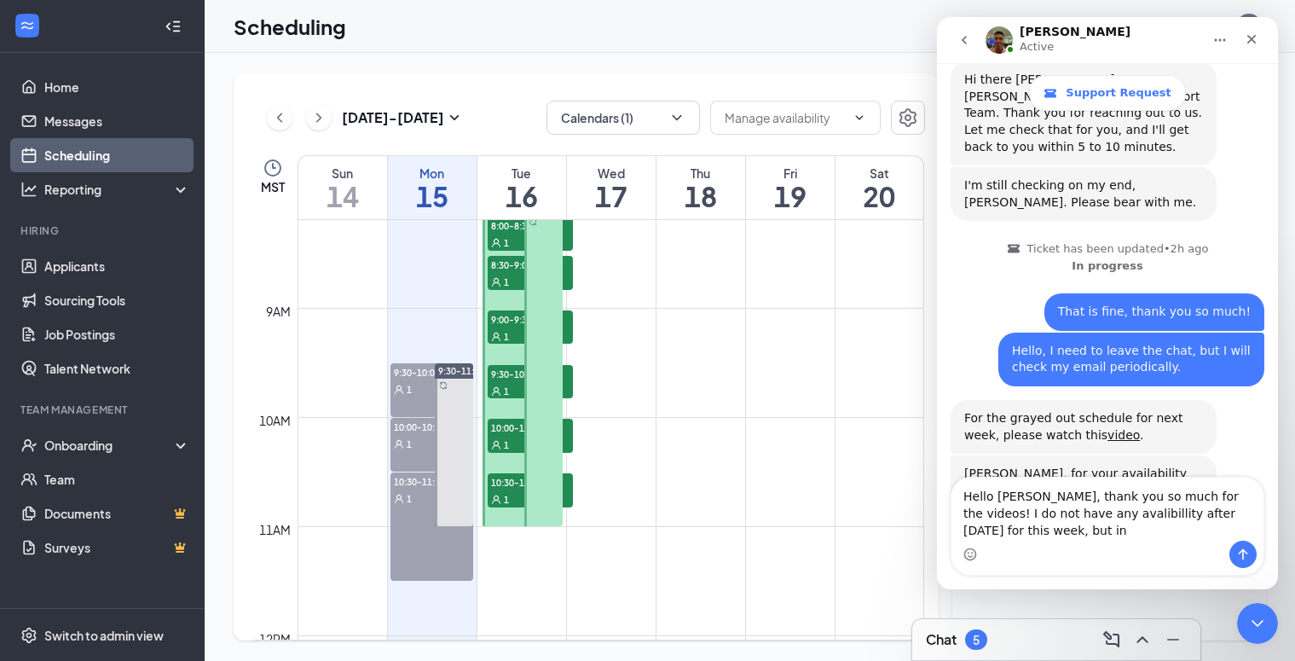
scroll to position [485, 0]
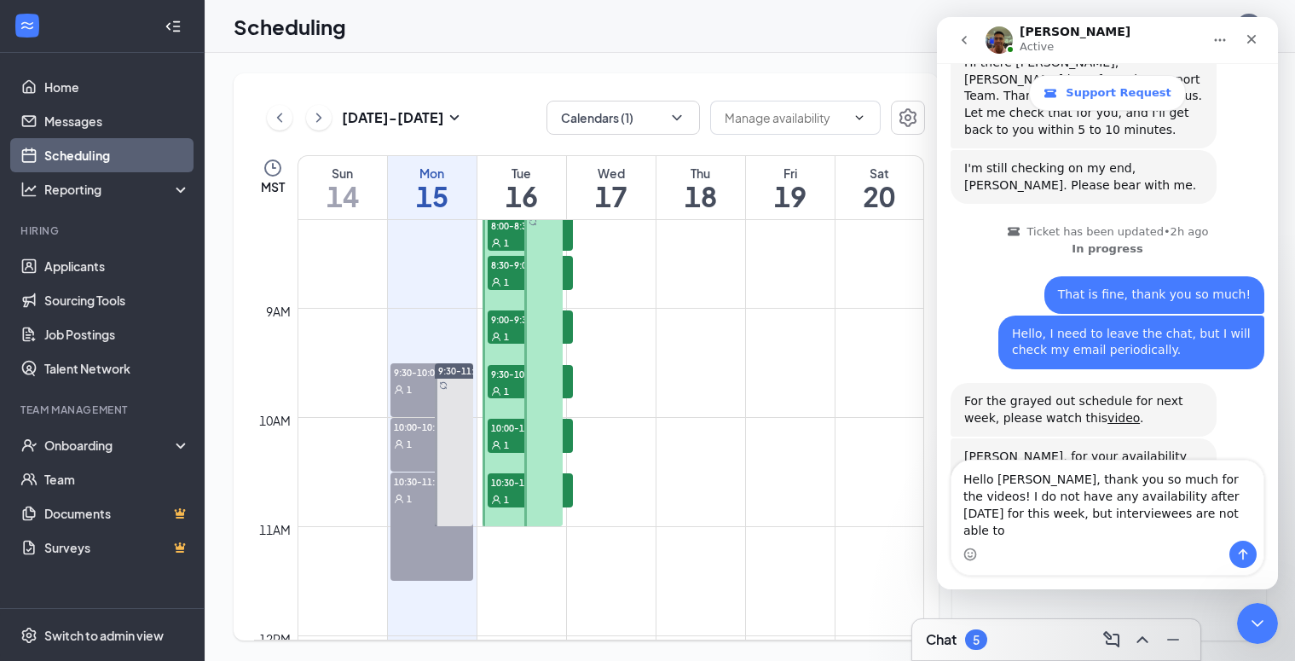
click at [1120, 535] on textarea "Hello Leo, thank you so much for the videos! I do not have any availability aft…" at bounding box center [1108, 501] width 312 height 80
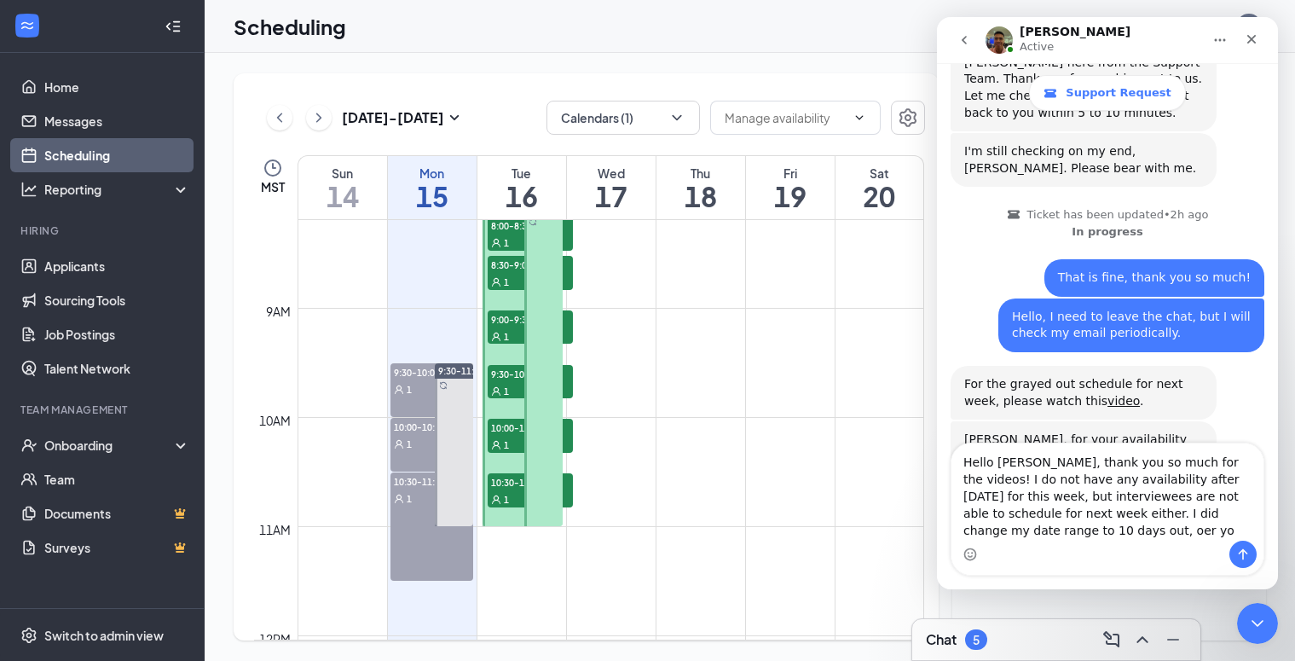
scroll to position [519, 0]
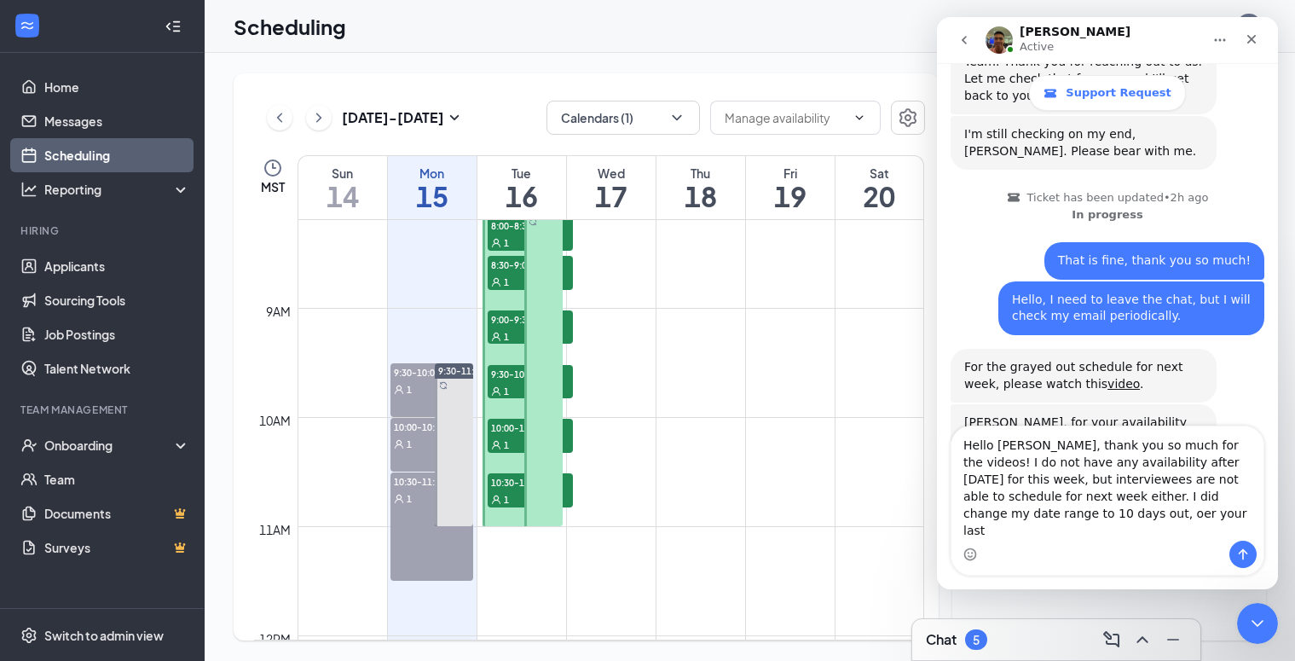
click at [1247, 520] on textarea "Hello Leo, thank you so much for the videos! I do not have any availability aft…" at bounding box center [1108, 483] width 312 height 114
type textarea "Hello Leo, thank you so much for the videos! I do not have any availability aft…"
click at [1248, 558] on icon "Send a message…" at bounding box center [1244, 554] width 14 height 14
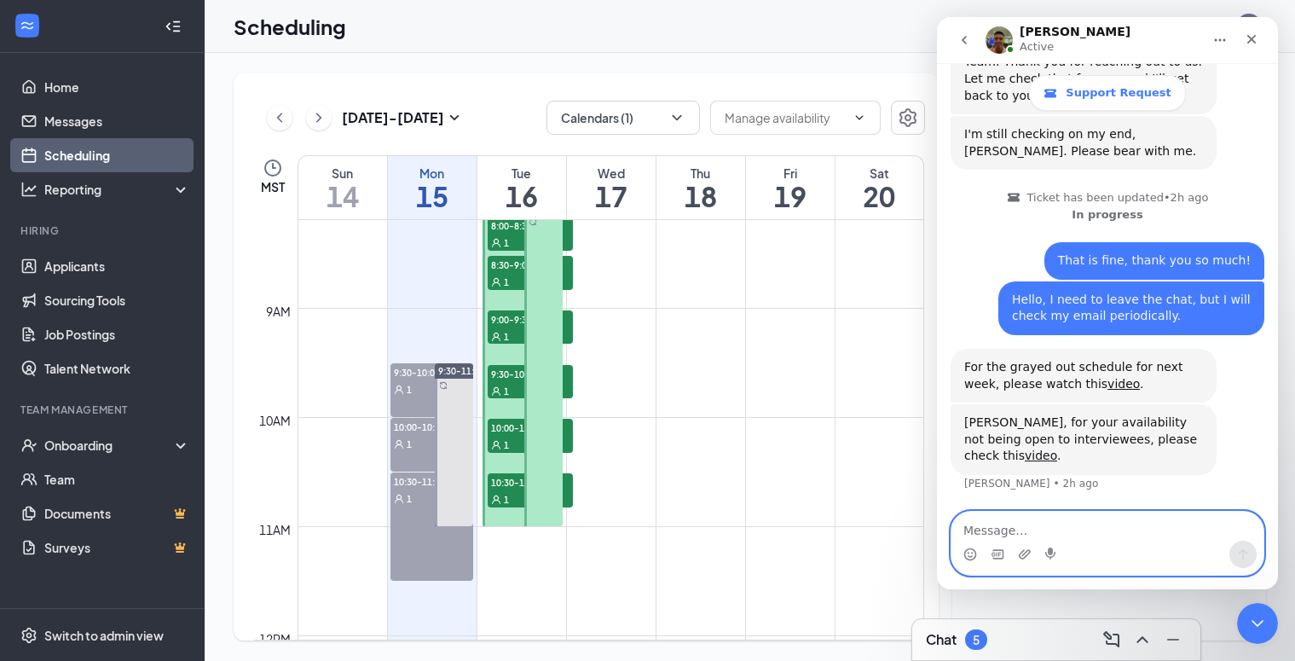
scroll to position [586, 0]
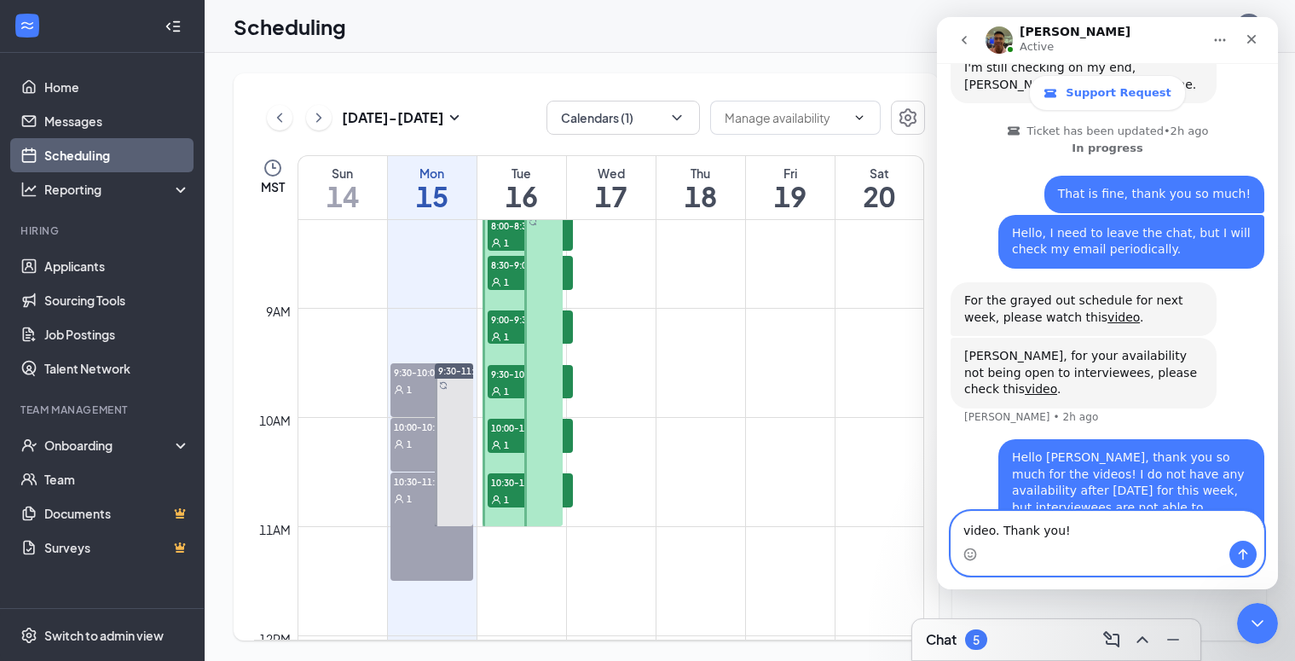
type textarea "video. Thank you!!"
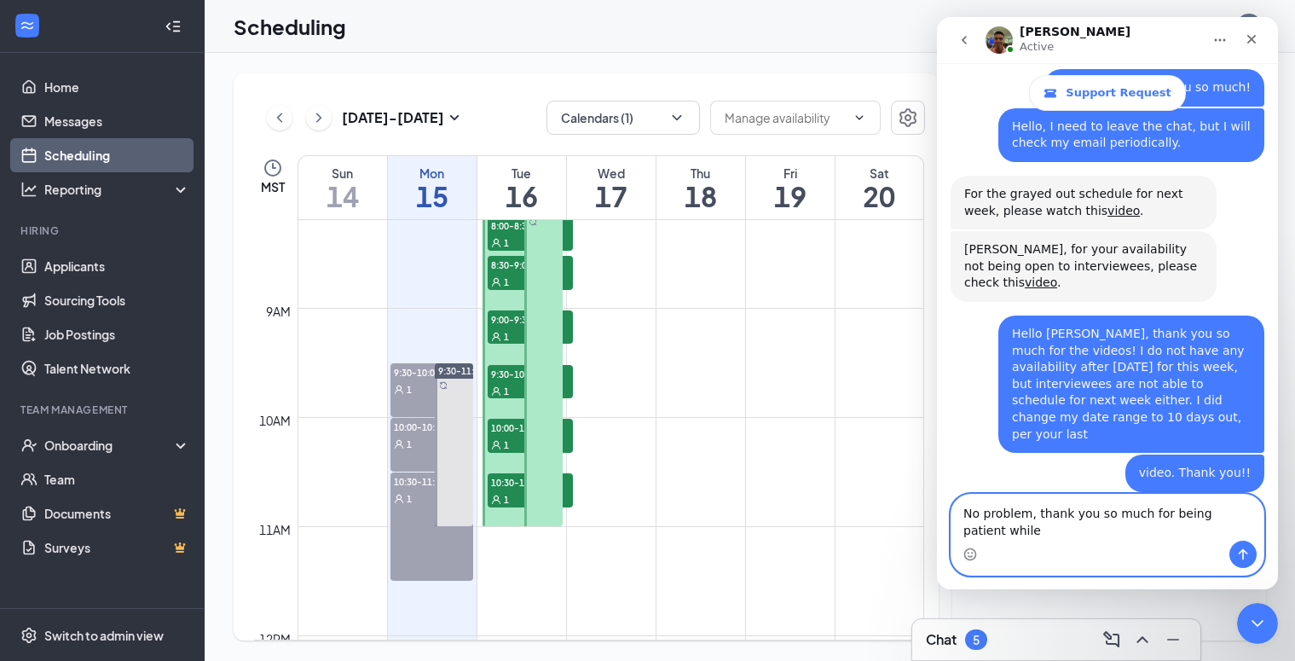
scroll to position [710, 0]
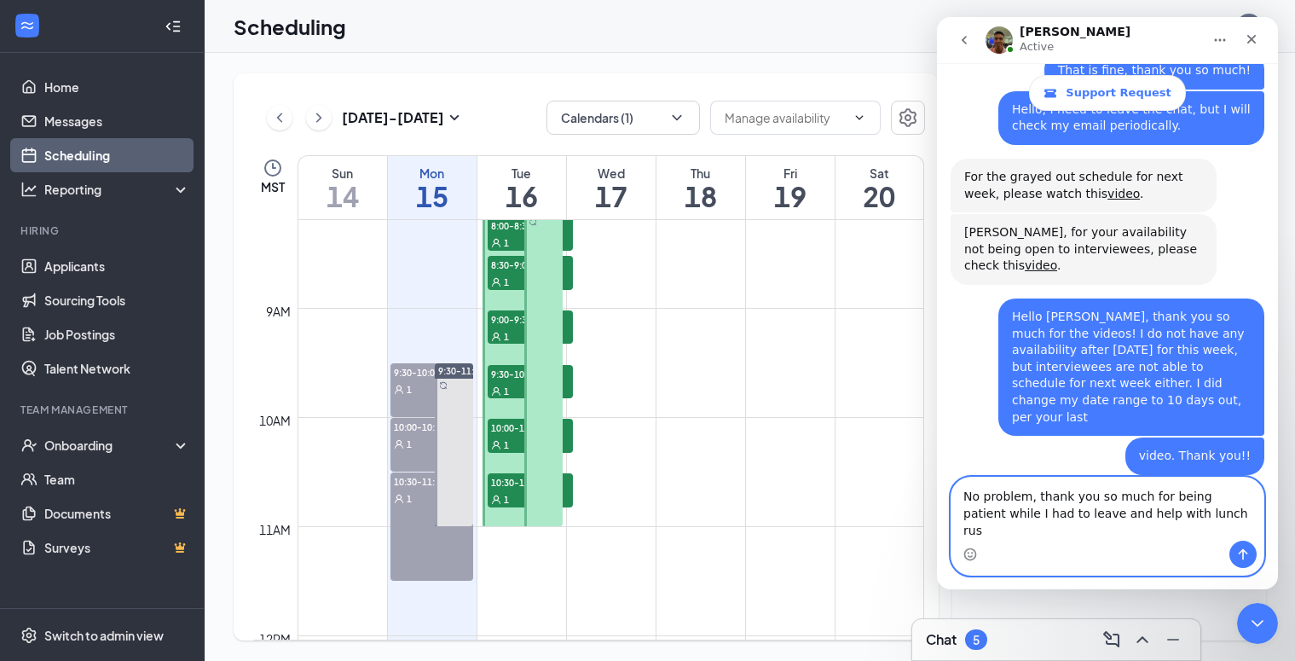
type textarea "No problem, thank you so much for being patient while I had to leave and help w…"
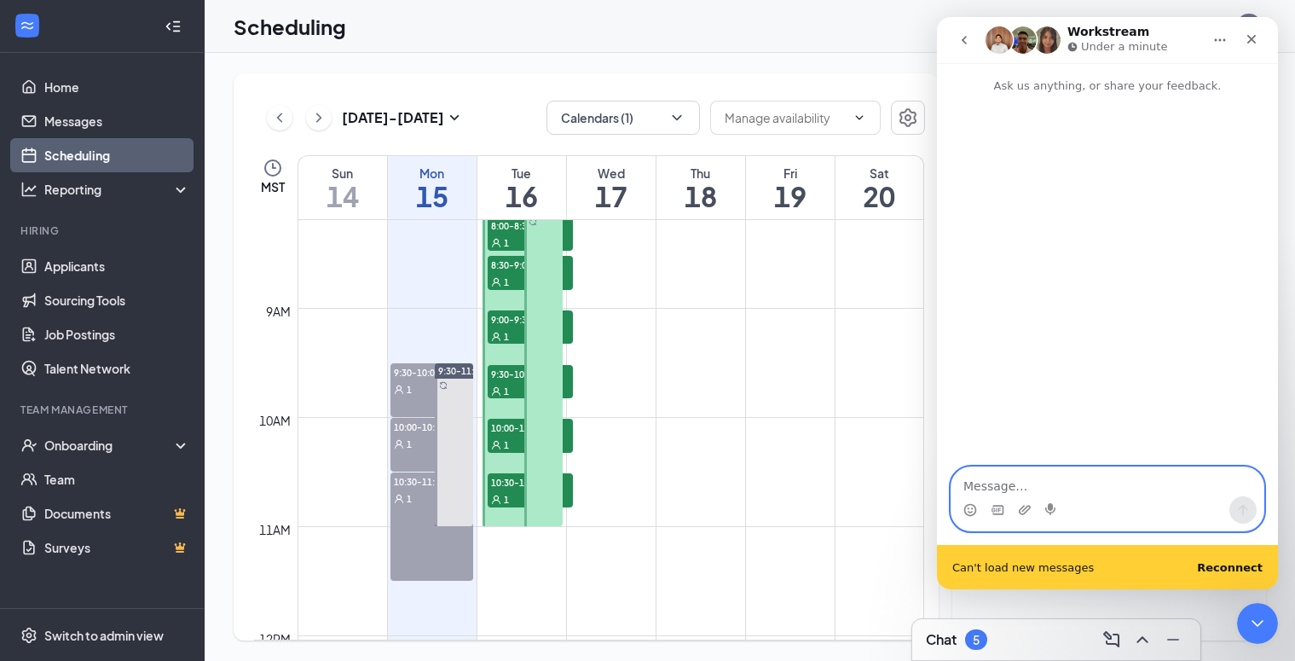
scroll to position [0, 0]
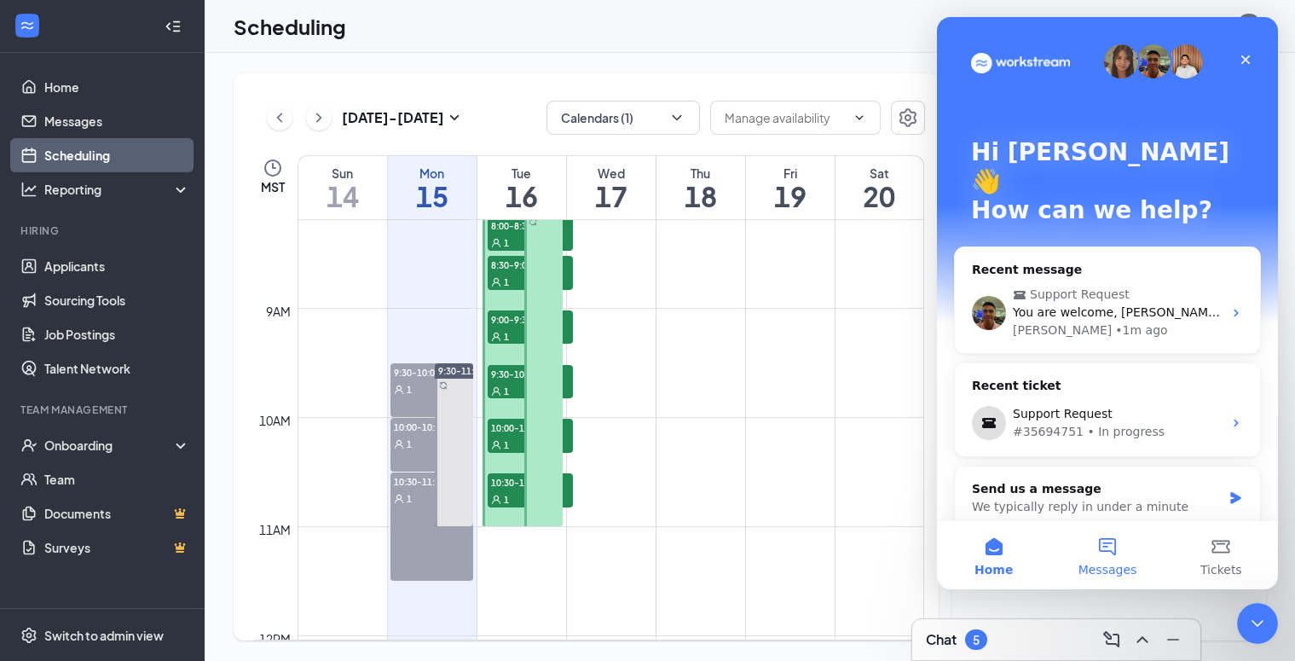
click at [1106, 543] on button "Messages" at bounding box center [1107, 555] width 113 height 68
